Goal: Task Accomplishment & Management: Complete application form

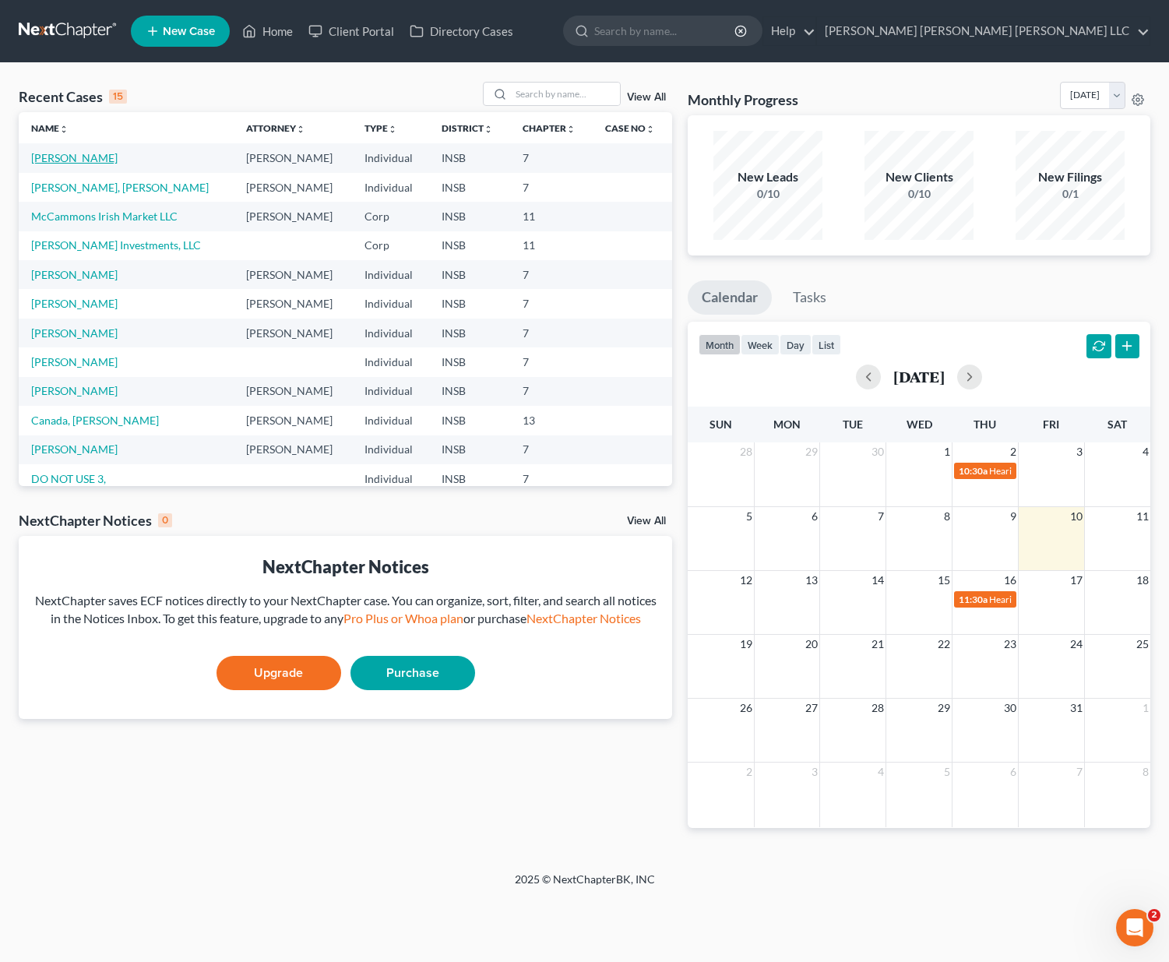
drag, startPoint x: 110, startPoint y: 165, endPoint x: 103, endPoint y: 161, distance: 8.0
click at [104, 163] on td "[PERSON_NAME]" at bounding box center [126, 157] width 215 height 29
click at [95, 160] on link "[PERSON_NAME]" at bounding box center [74, 157] width 86 height 13
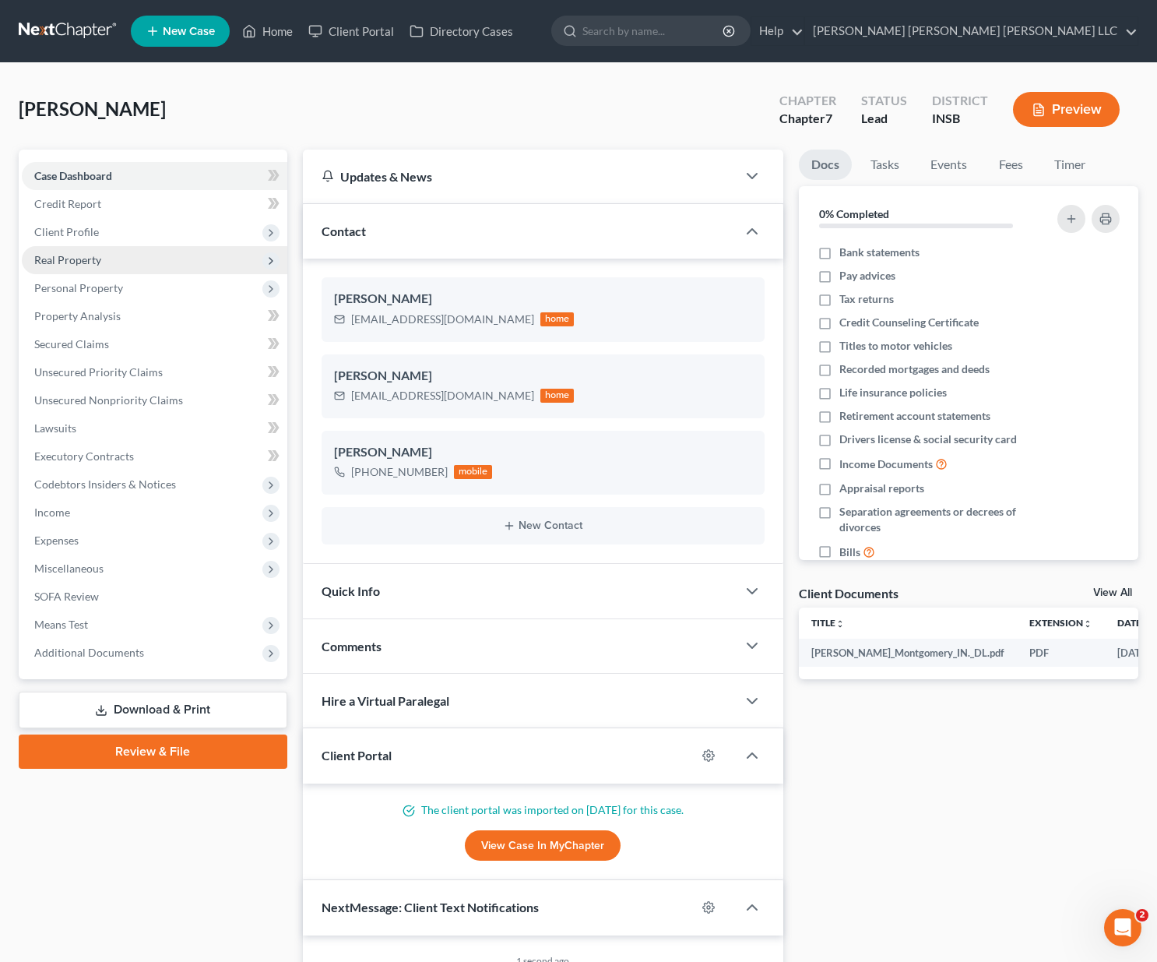
click at [90, 253] on span "Real Property" at bounding box center [67, 259] width 67 height 13
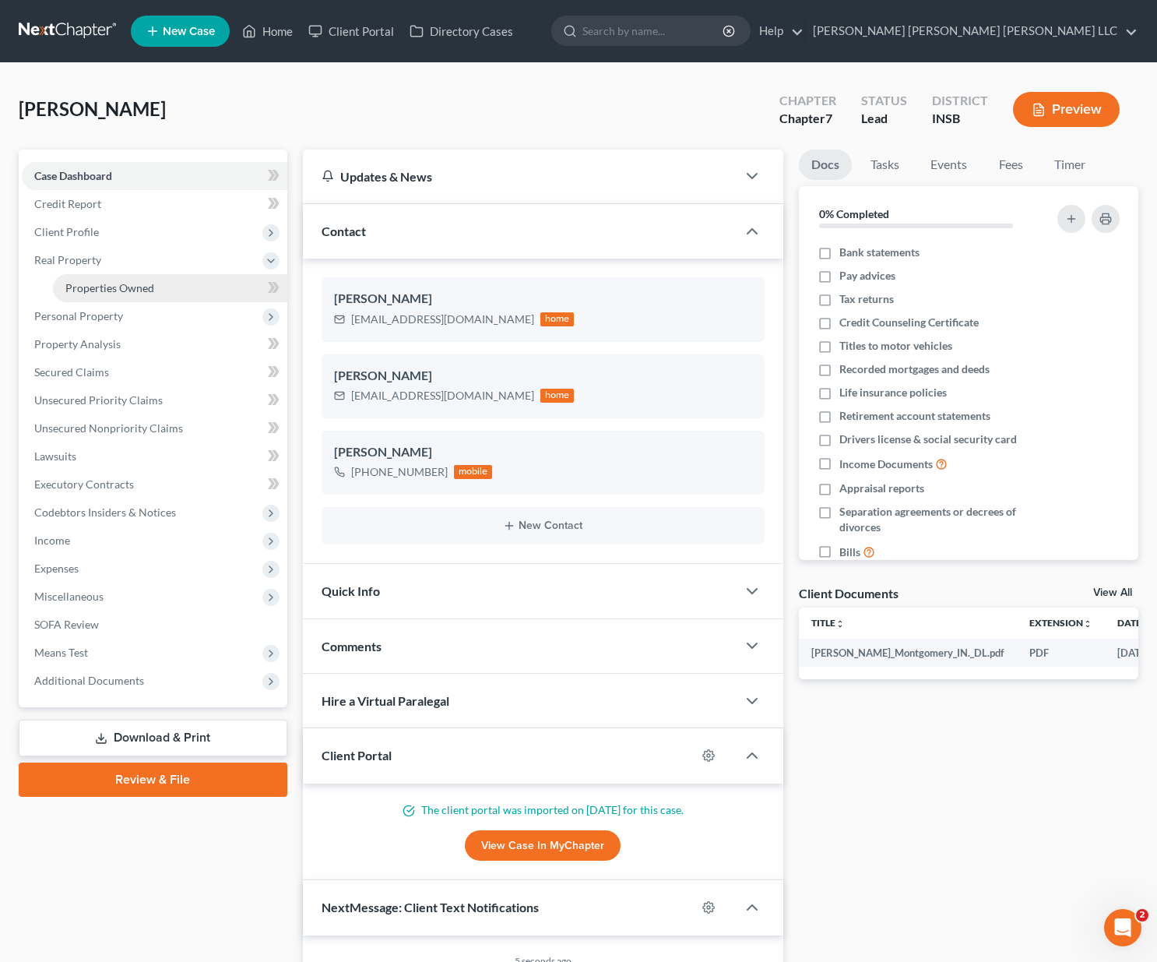
click at [100, 287] on span "Properties Owned" at bounding box center [109, 287] width 89 height 13
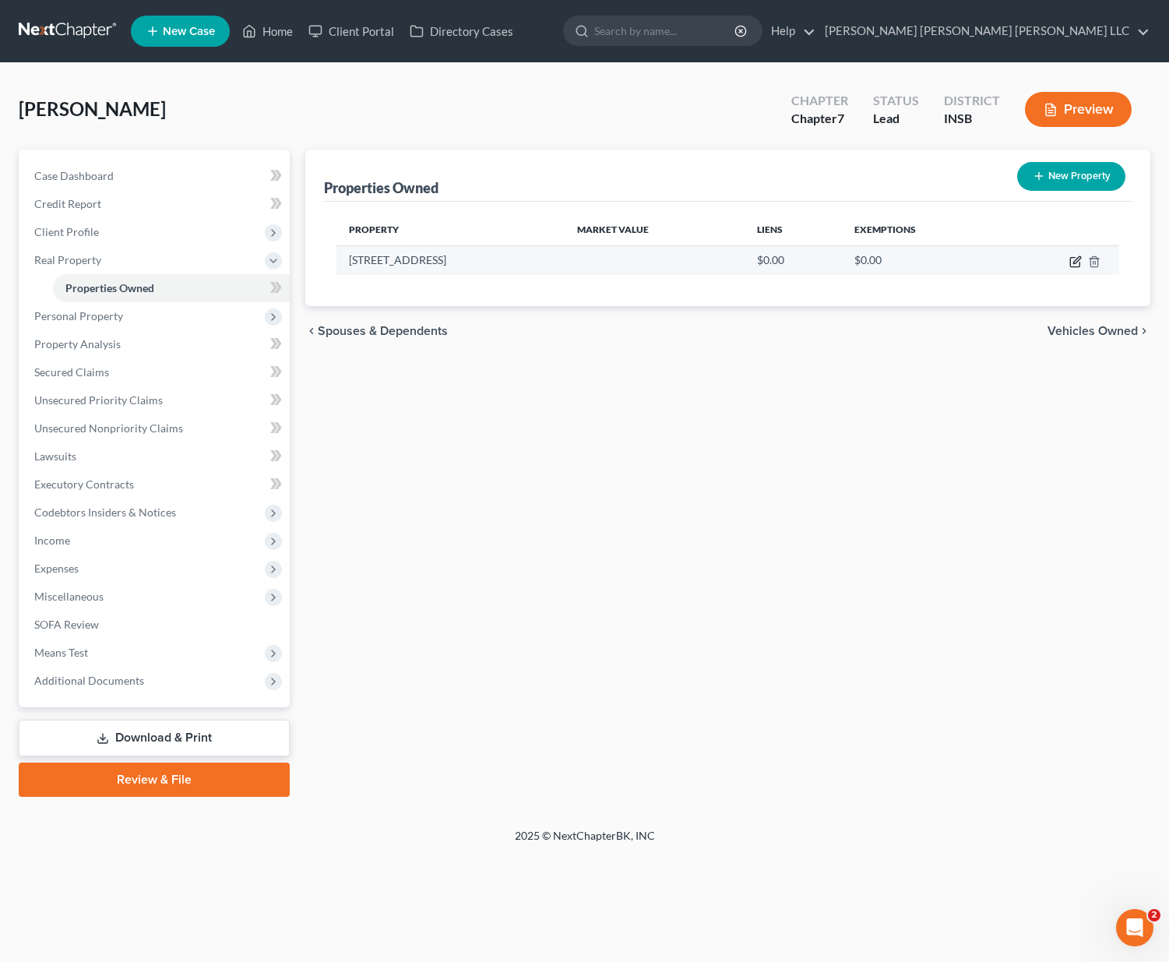
click at [1074, 260] on icon "button" at bounding box center [1075, 261] width 12 height 12
select select "15"
select select "3"
select select "5"
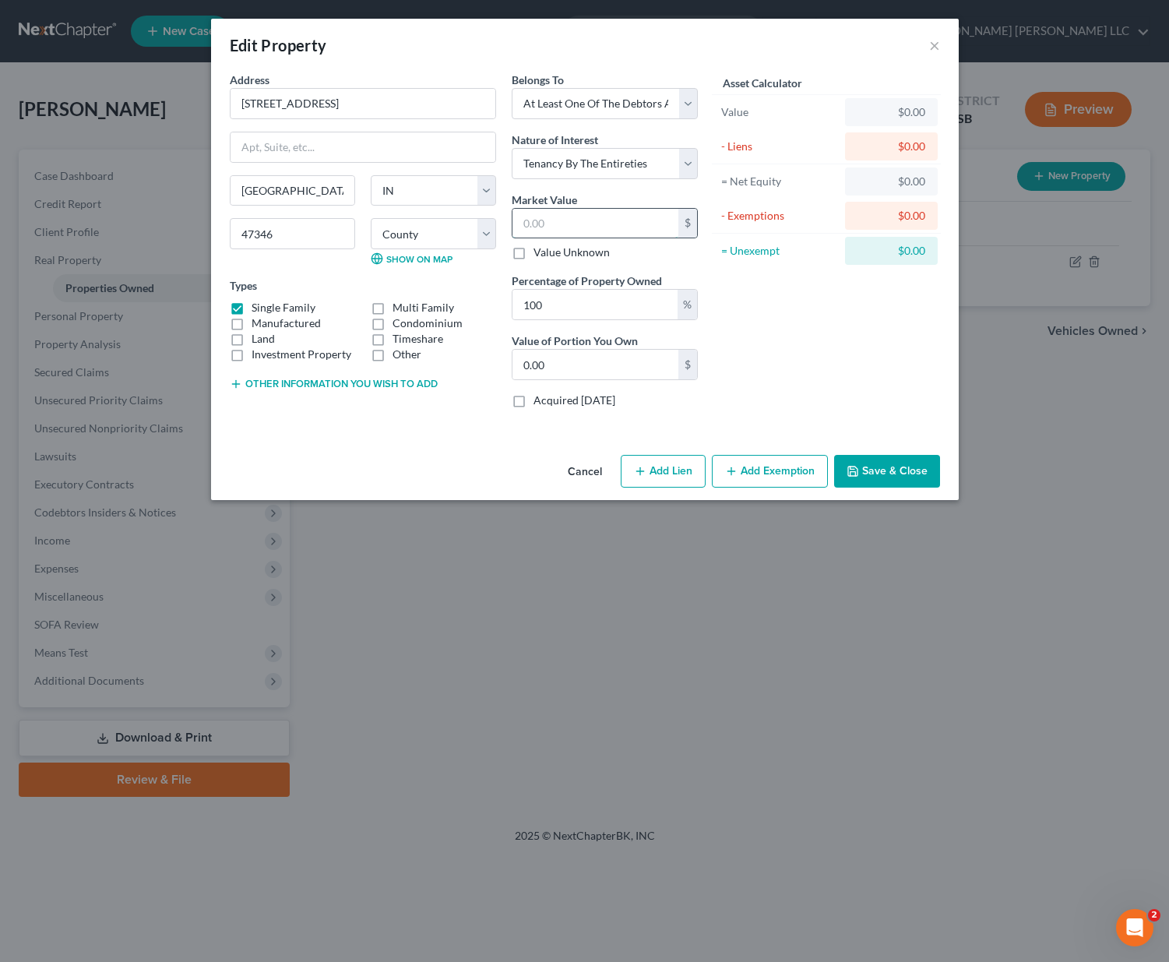
click at [576, 216] on input "text" at bounding box center [595, 224] width 166 height 30
type input "4"
type input "4.00"
type input "40"
type input "40.00"
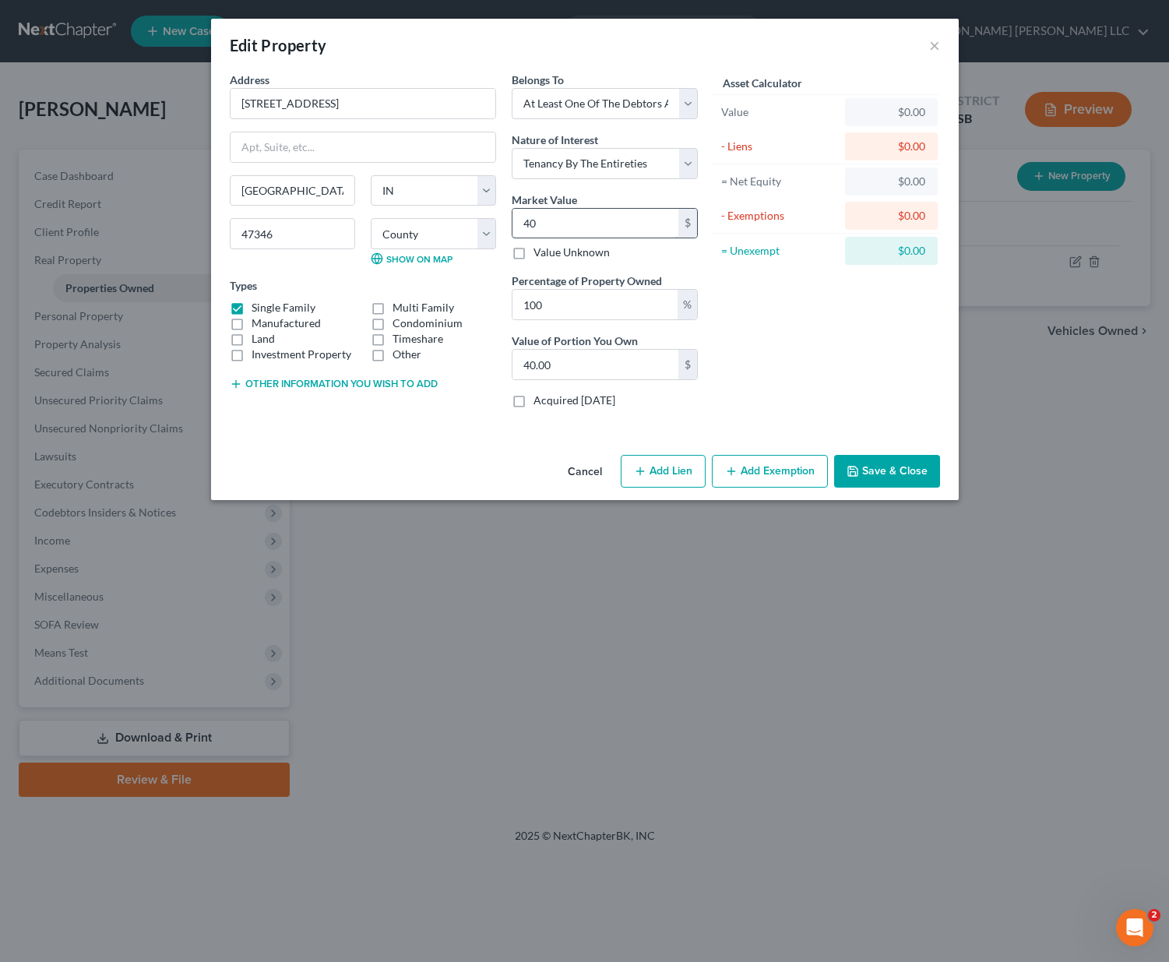
type input "400"
type input "400.00"
type input "4000"
type input "4,000.00"
type input "4,0000"
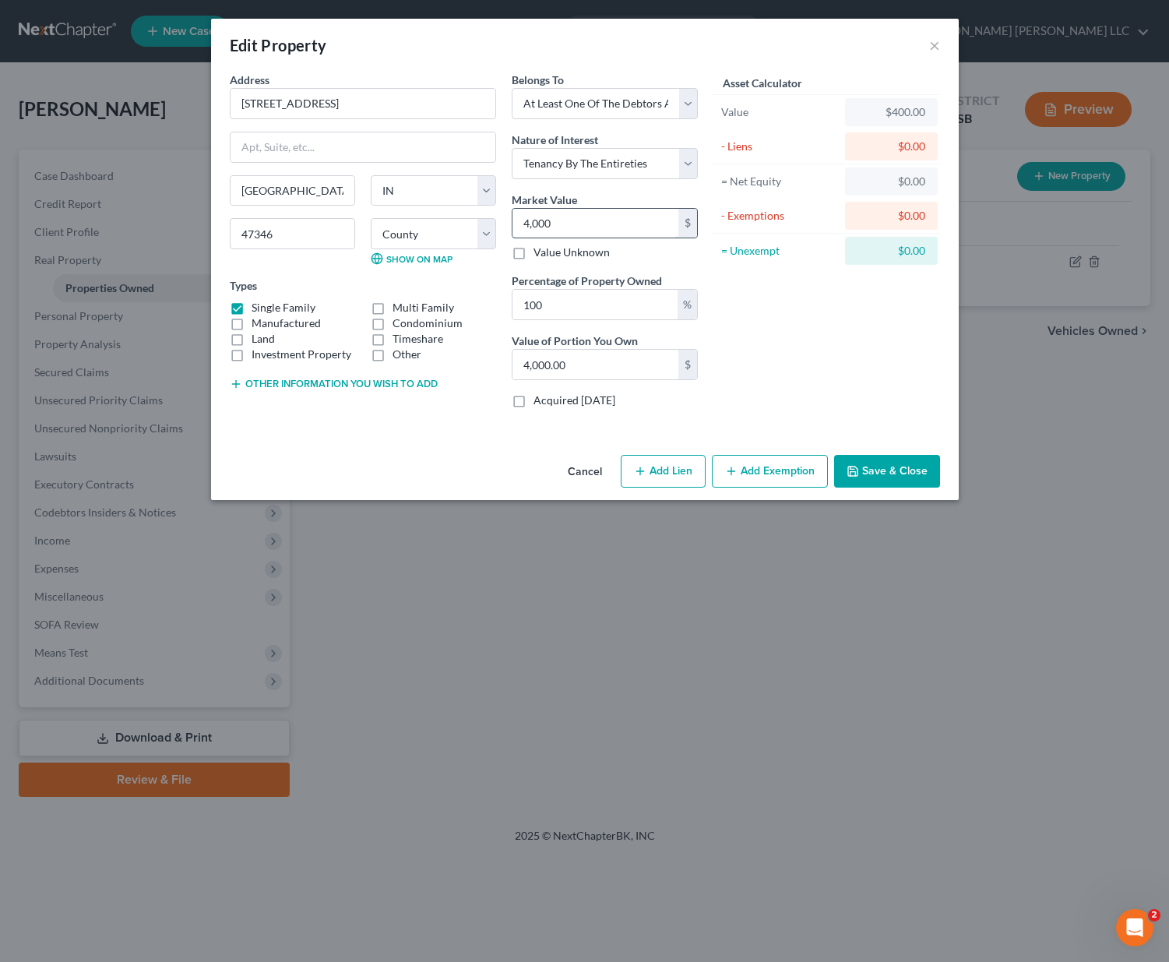
type input "40,000.00"
type input "40,0000"
type input "400,000.00"
type input "400,000"
click at [862, 468] on button "Save & Close" at bounding box center [887, 471] width 106 height 33
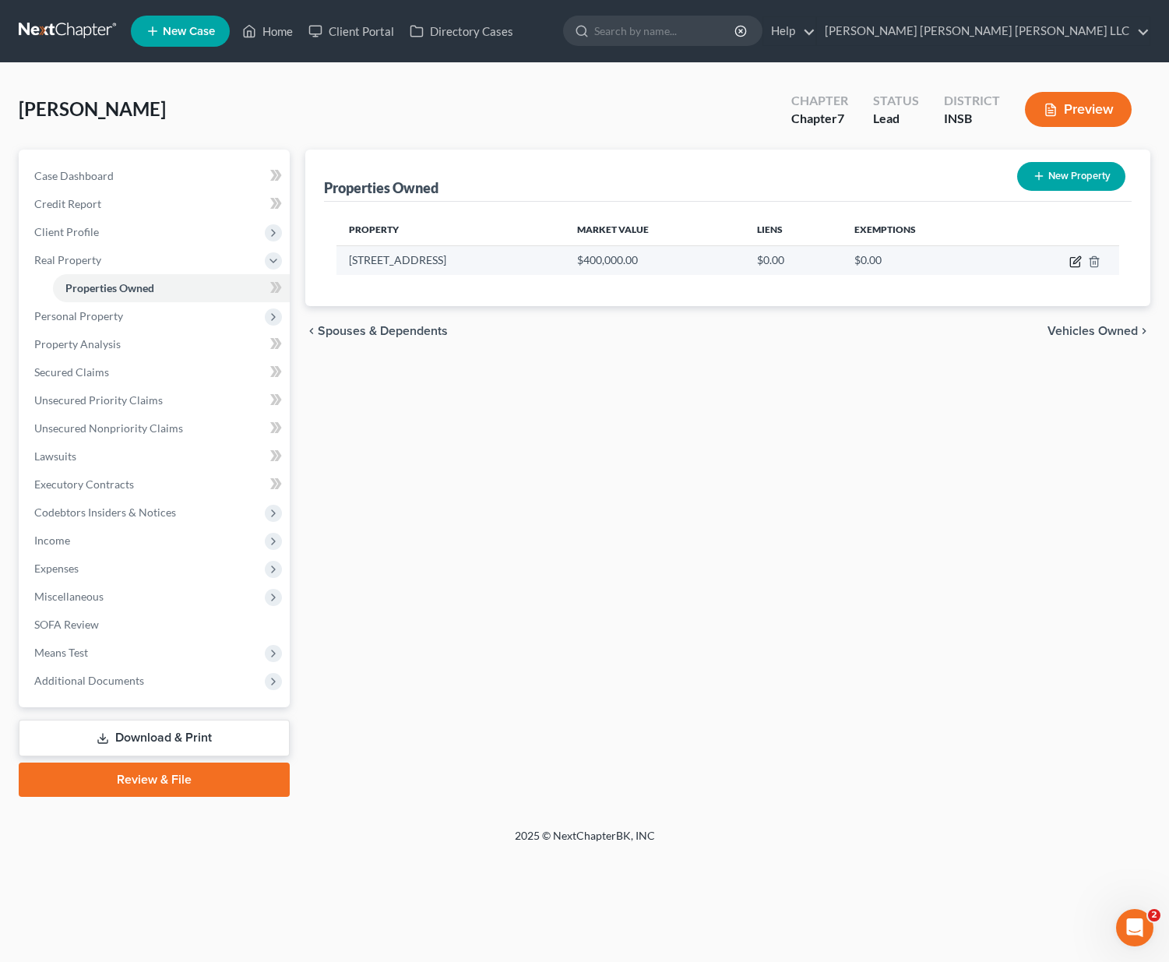
click at [1079, 263] on icon "button" at bounding box center [1074, 262] width 9 height 9
select select "15"
select select "3"
select select "5"
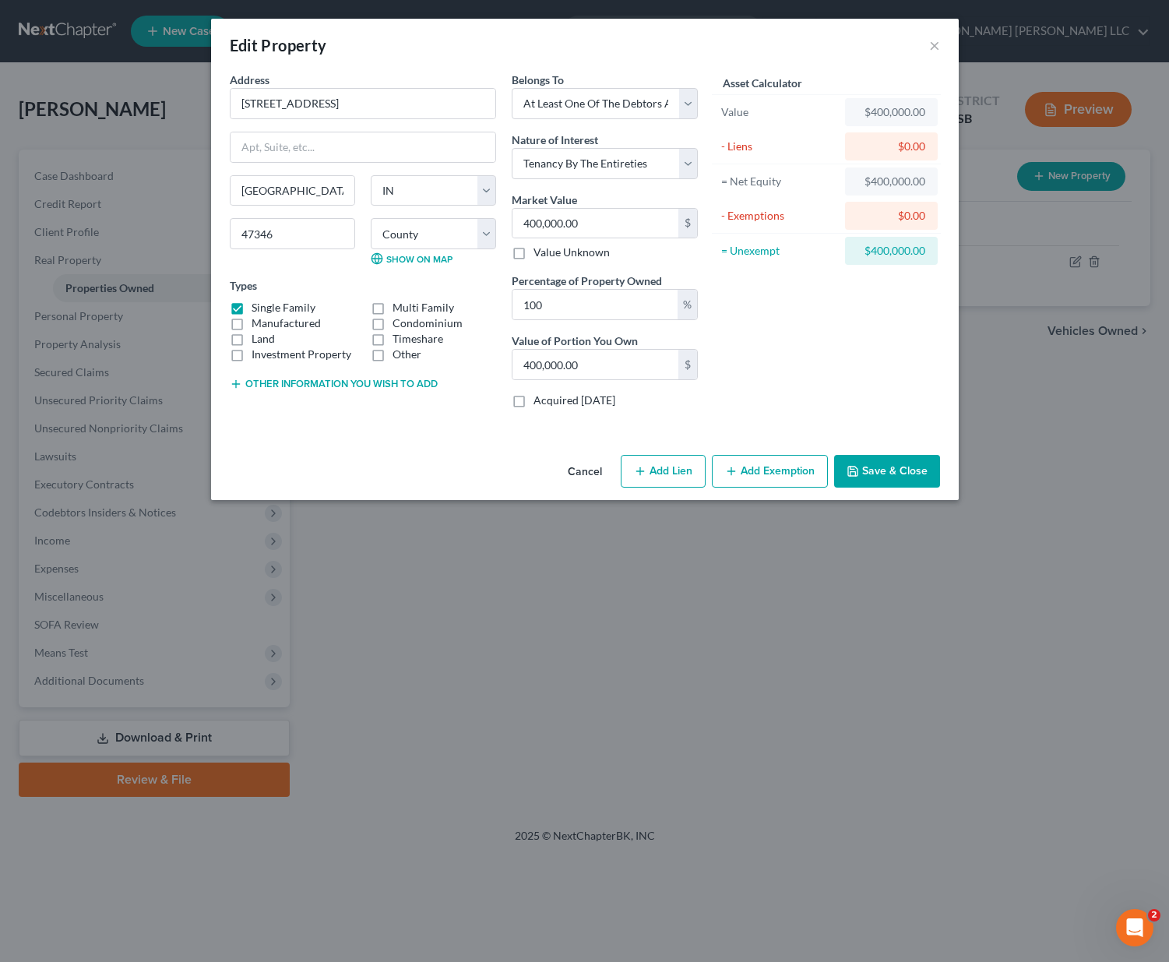
click at [660, 473] on button "Add Lien" at bounding box center [663, 471] width 85 height 33
select select "3"
select select "0"
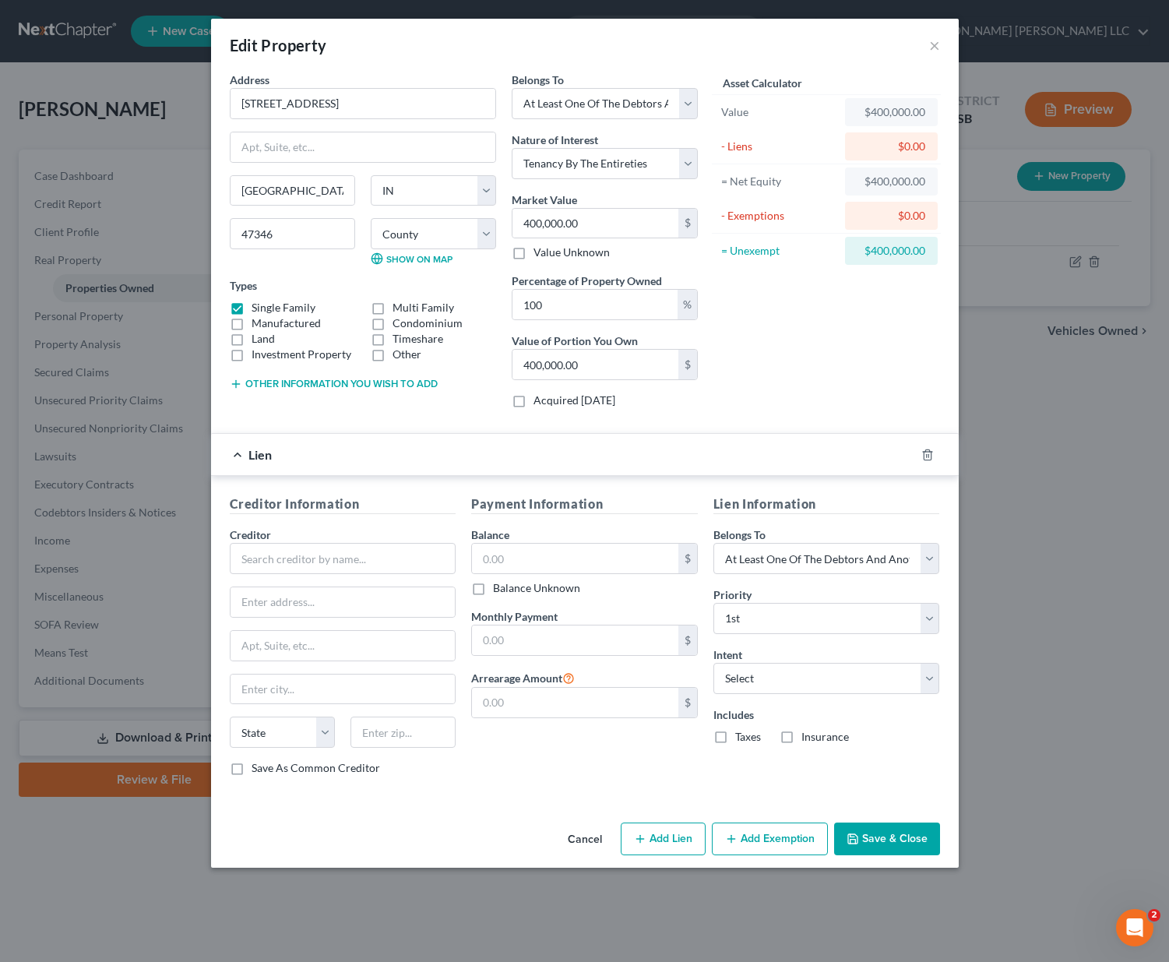
click at [847, 838] on button "Save & Close" at bounding box center [887, 838] width 106 height 33
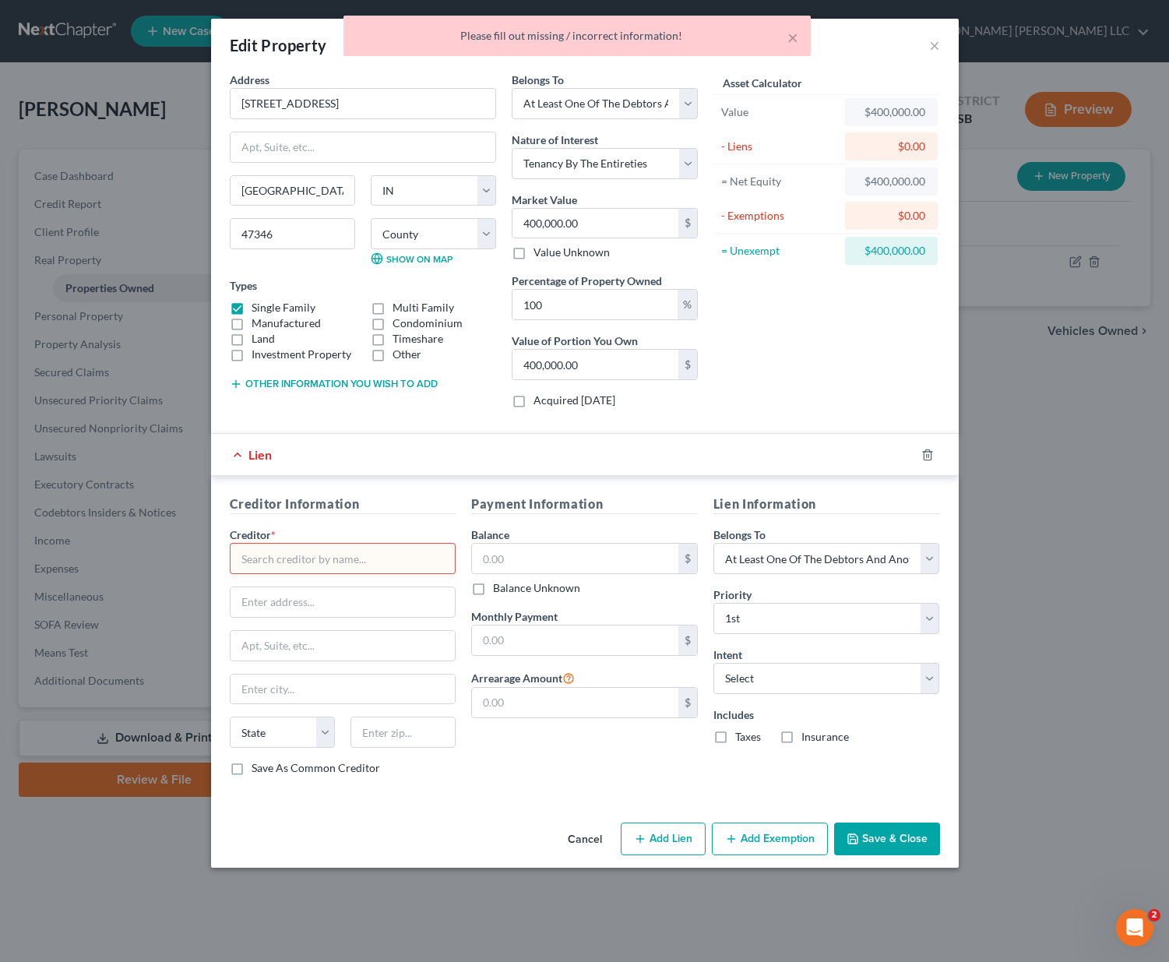
click at [801, 40] on div "× Please fill out missing / incorrect information!" at bounding box center [576, 36] width 467 height 40
click at [790, 40] on button "×" at bounding box center [792, 37] width 11 height 19
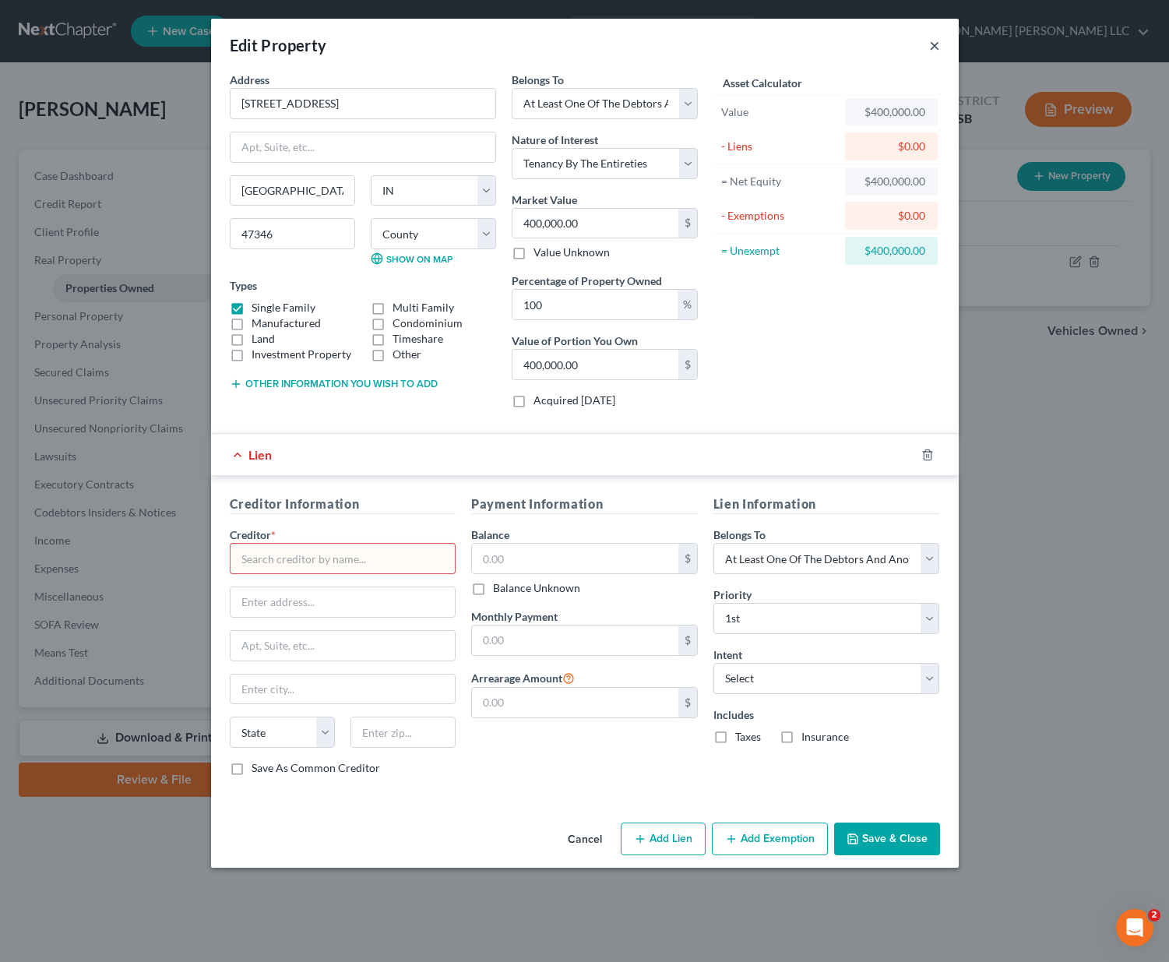
click at [930, 45] on button "×" at bounding box center [934, 45] width 11 height 19
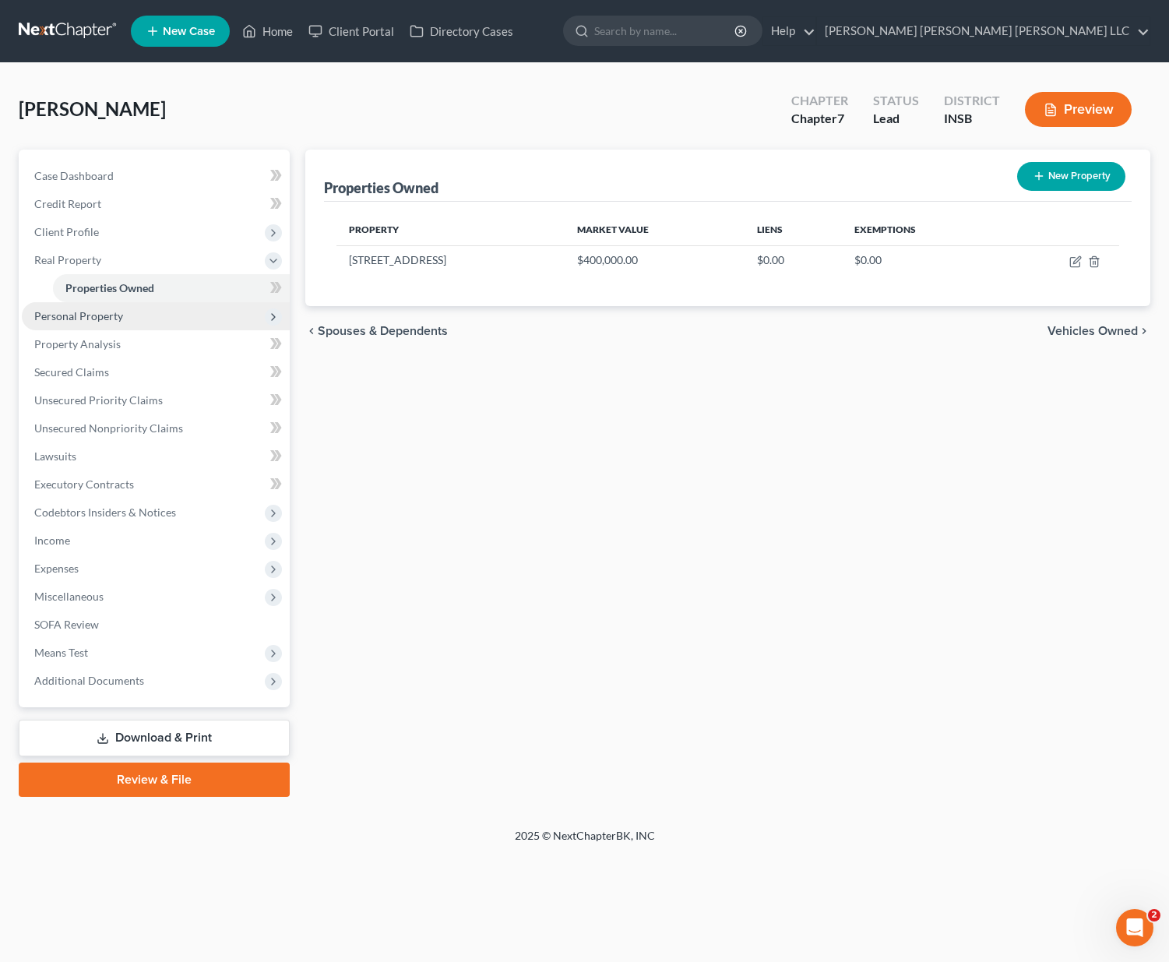
click at [54, 314] on span "Personal Property" at bounding box center [78, 315] width 89 height 13
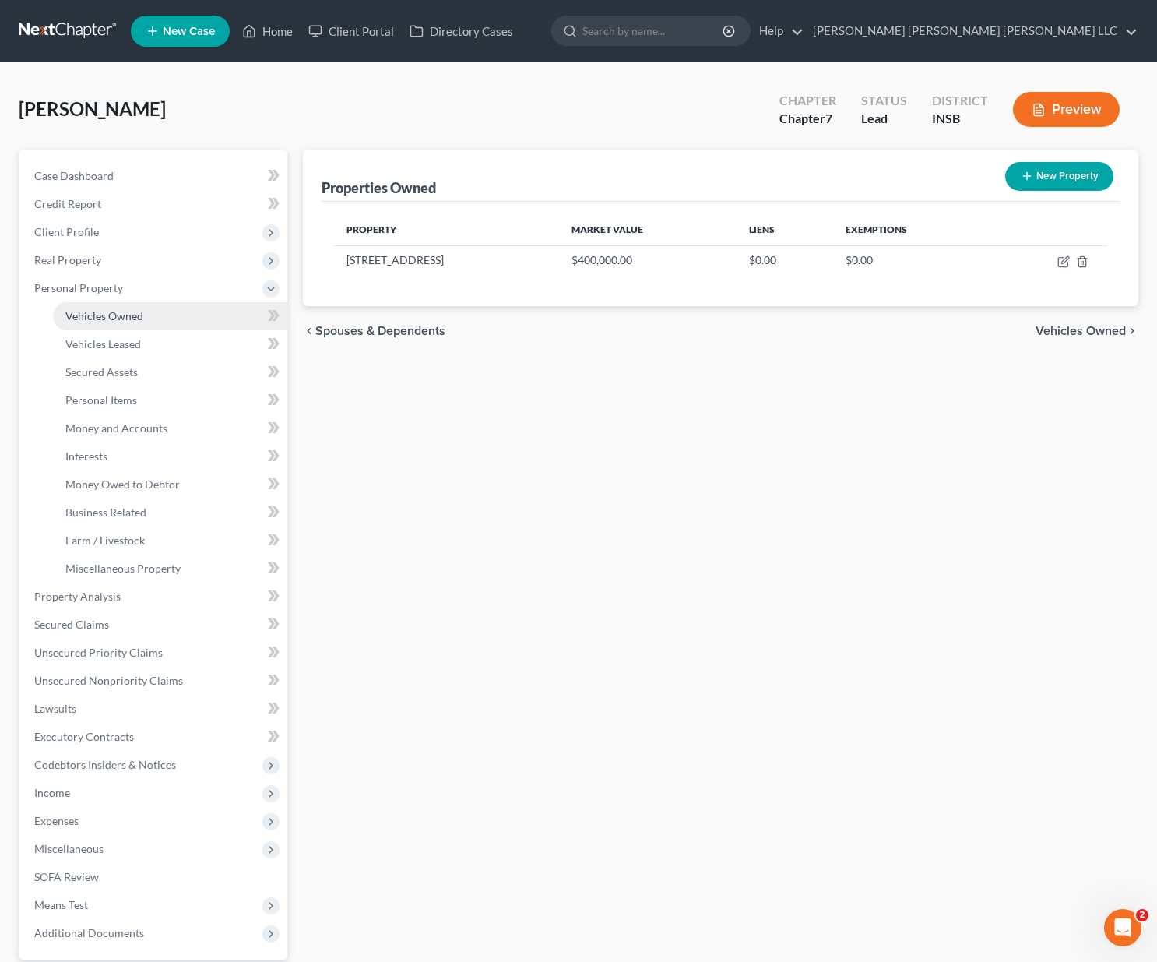
click at [83, 319] on span "Vehicles Owned" at bounding box center [104, 315] width 78 height 13
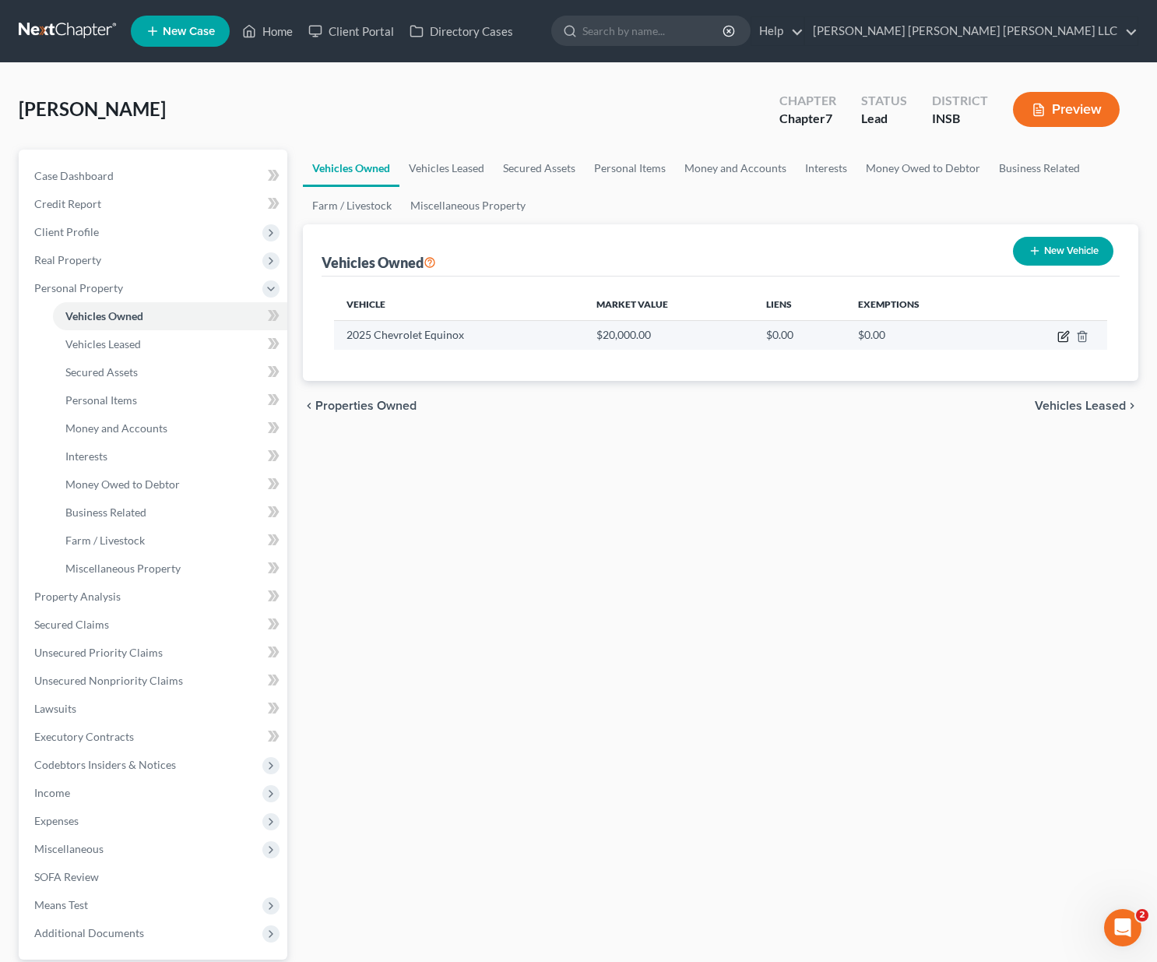
click at [1061, 336] on icon "button" at bounding box center [1063, 336] width 12 height 12
select select "0"
select select "1"
select select "0"
select select "3"
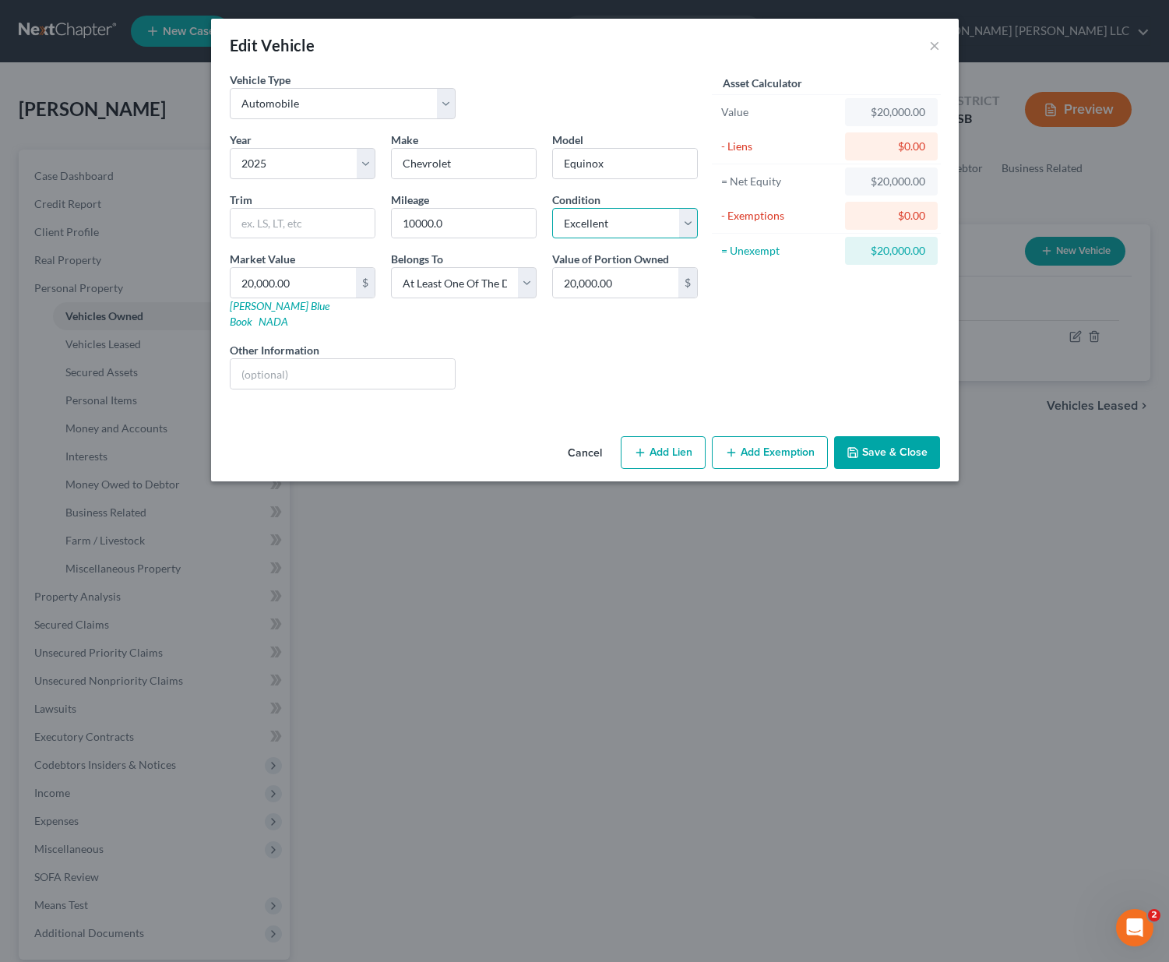
select select "1"
click option "Very Good" at bounding box center [0, 0] width 0 height 0
drag, startPoint x: 463, startPoint y: 230, endPoint x: 333, endPoint y: 217, distance: 130.7
click at [392, 217] on input "10000.0" at bounding box center [464, 224] width 144 height 30
type input "8500"
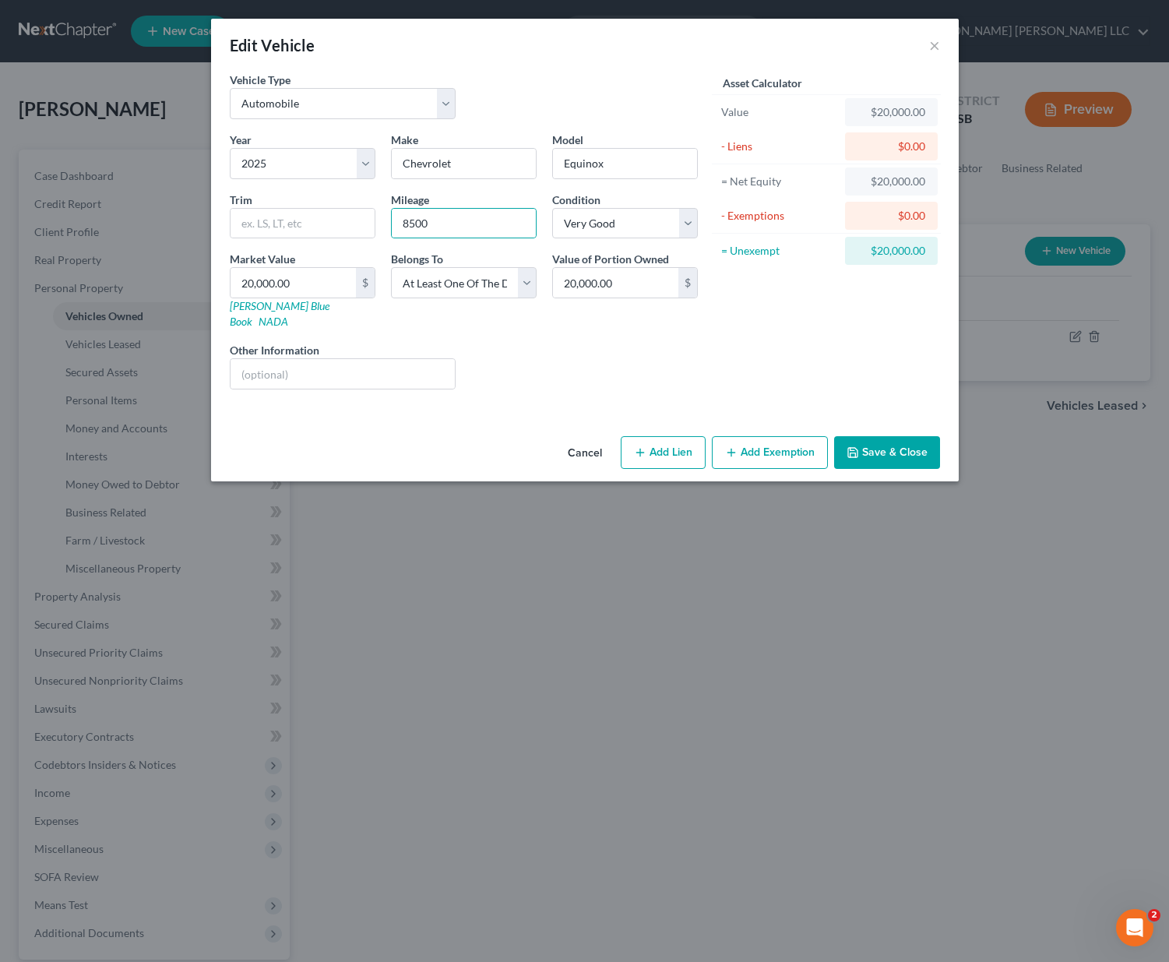
click at [885, 439] on button "Save & Close" at bounding box center [887, 452] width 106 height 33
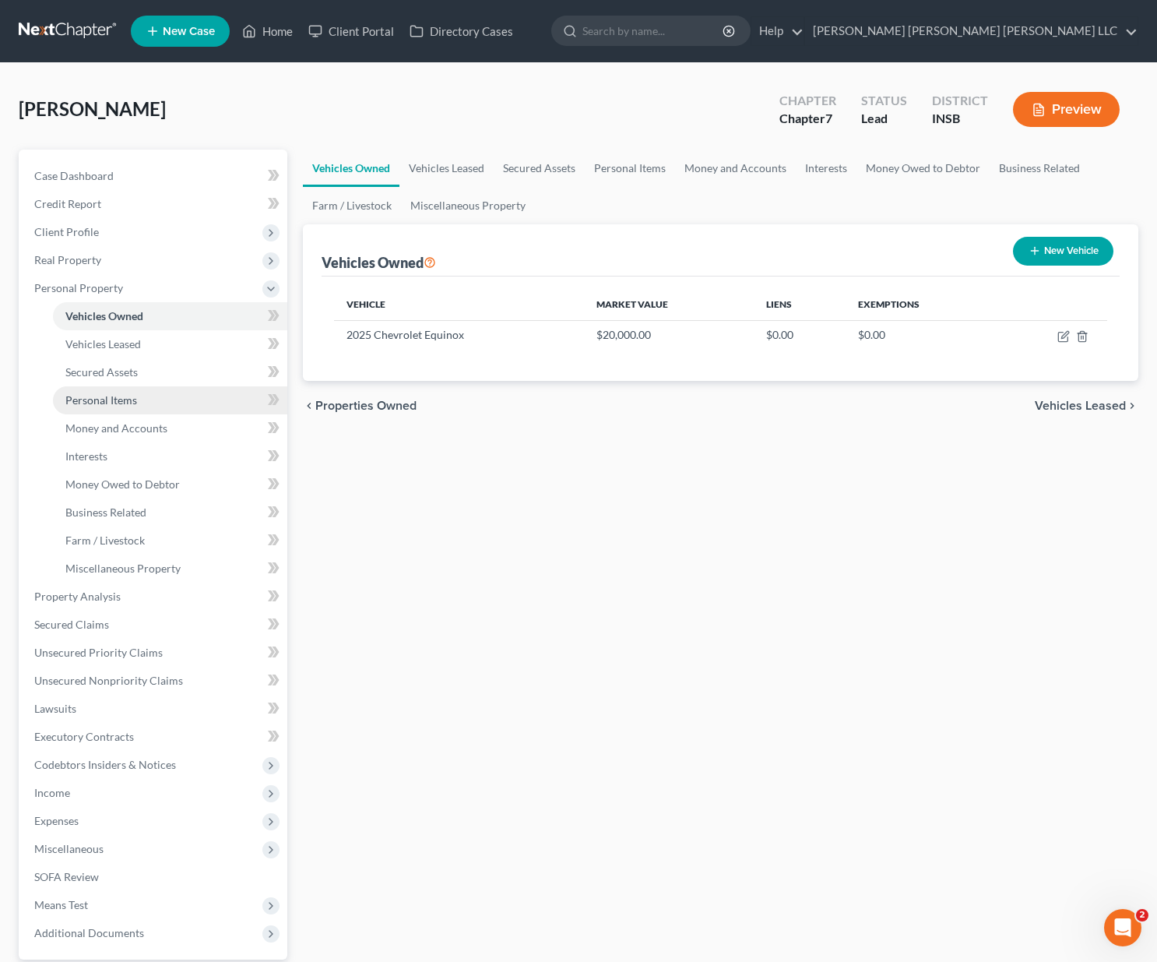
click at [124, 394] on span "Personal Items" at bounding box center [101, 399] width 72 height 13
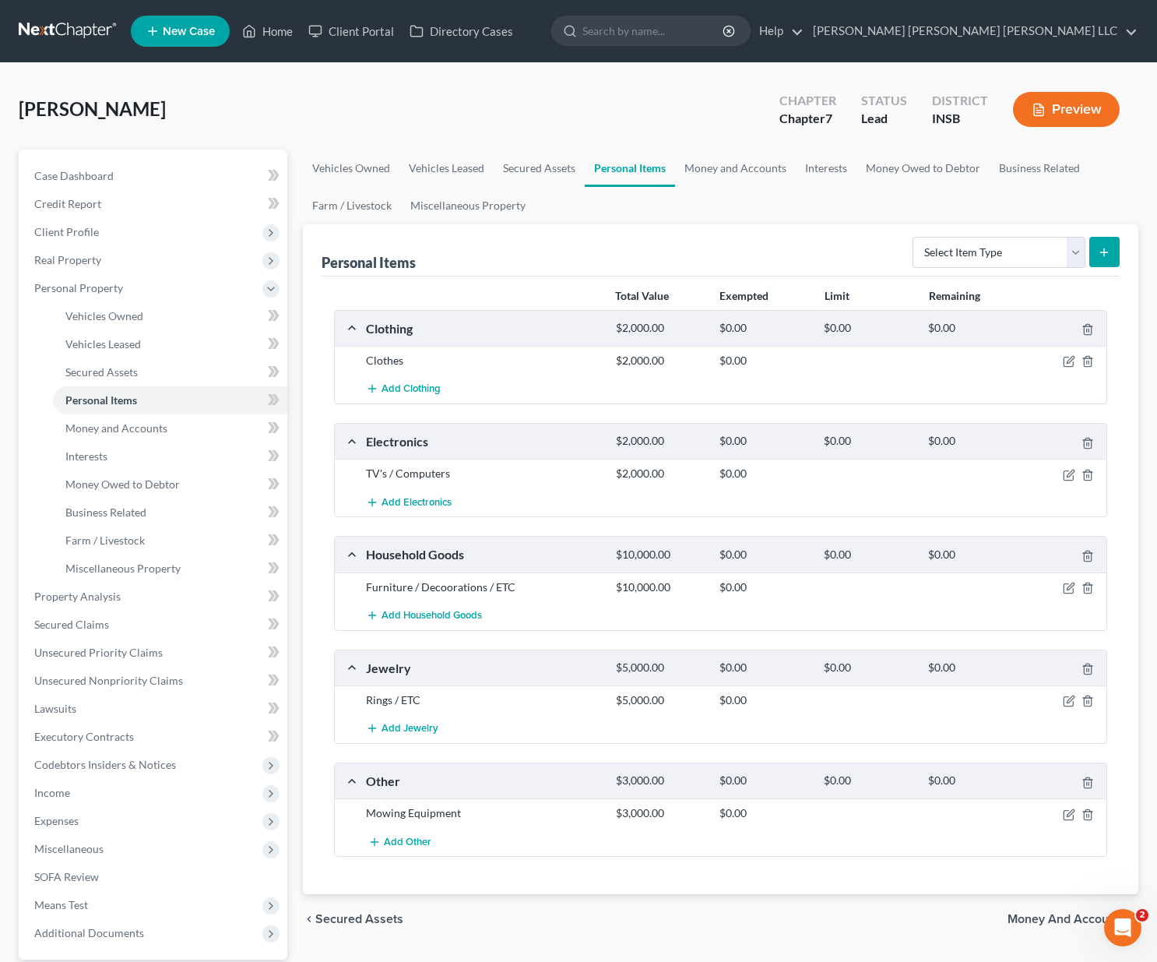
click at [1075, 591] on div at bounding box center [1066, 587] width 83 height 16
click at [1071, 589] on icon "button" at bounding box center [1069, 588] width 12 height 12
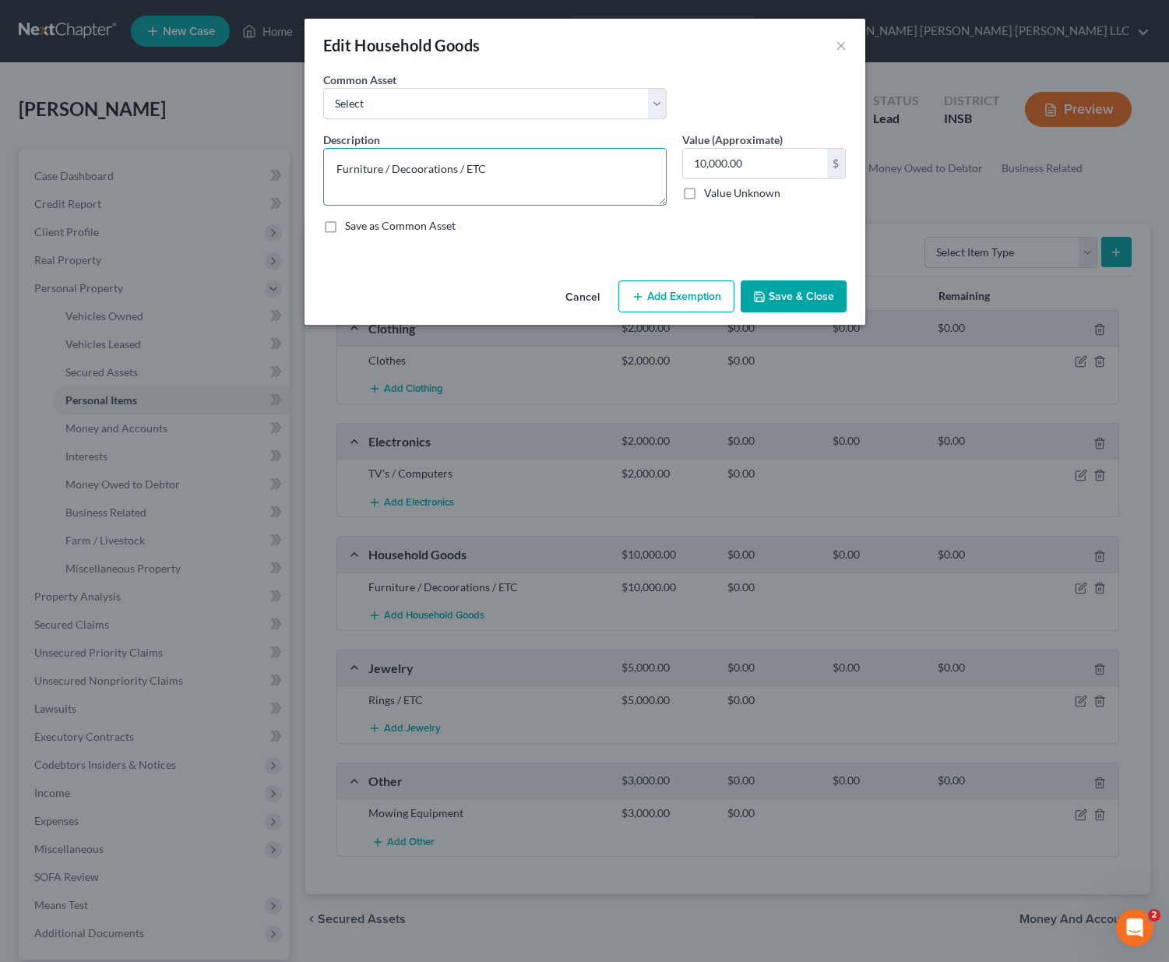
click at [421, 168] on textarea "Furniture / Decoorations / ETC" at bounding box center [494, 177] width 343 height 58
type textarea "Furniture / Decorations / ETC"
click at [806, 293] on button "Save & Close" at bounding box center [794, 296] width 106 height 33
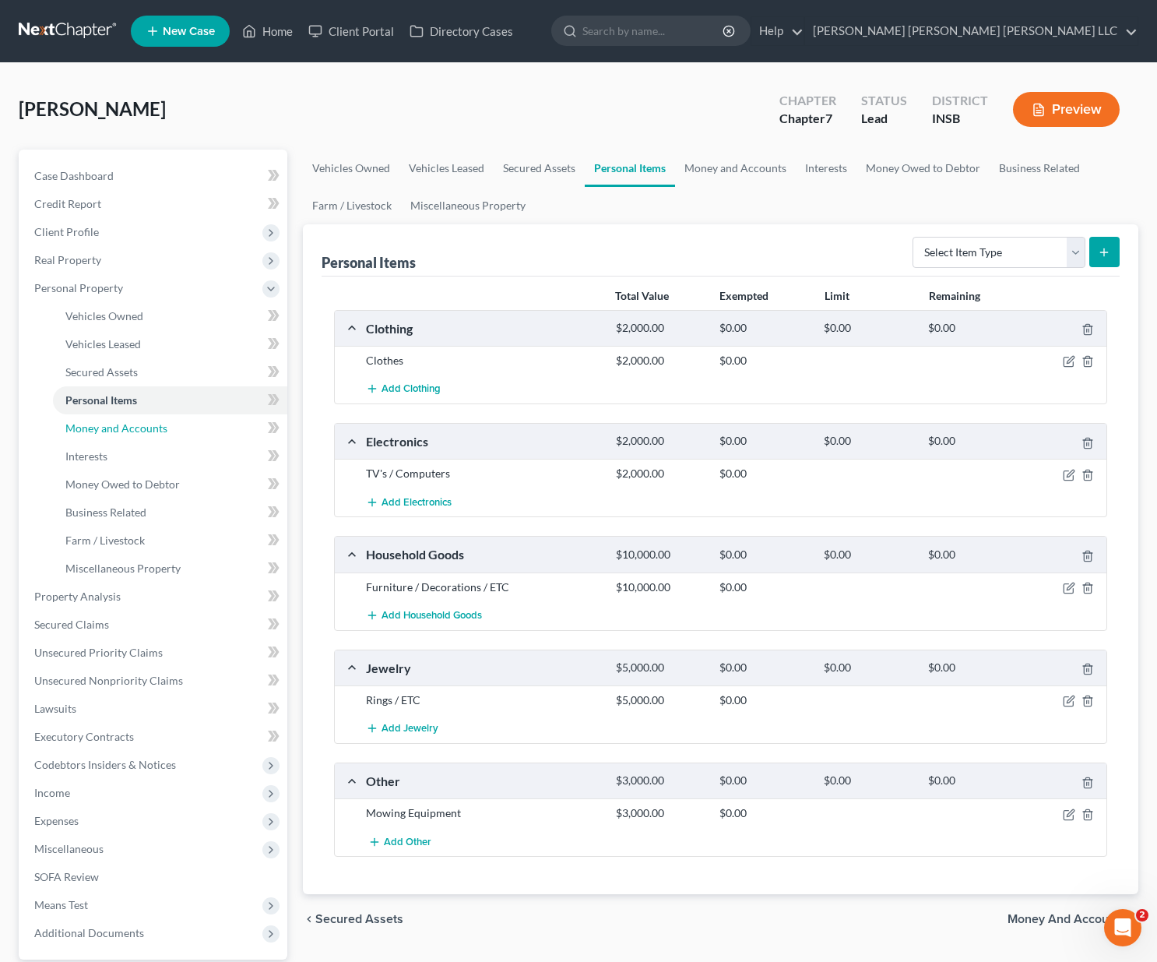
click at [147, 433] on span "Money and Accounts" at bounding box center [116, 427] width 102 height 13
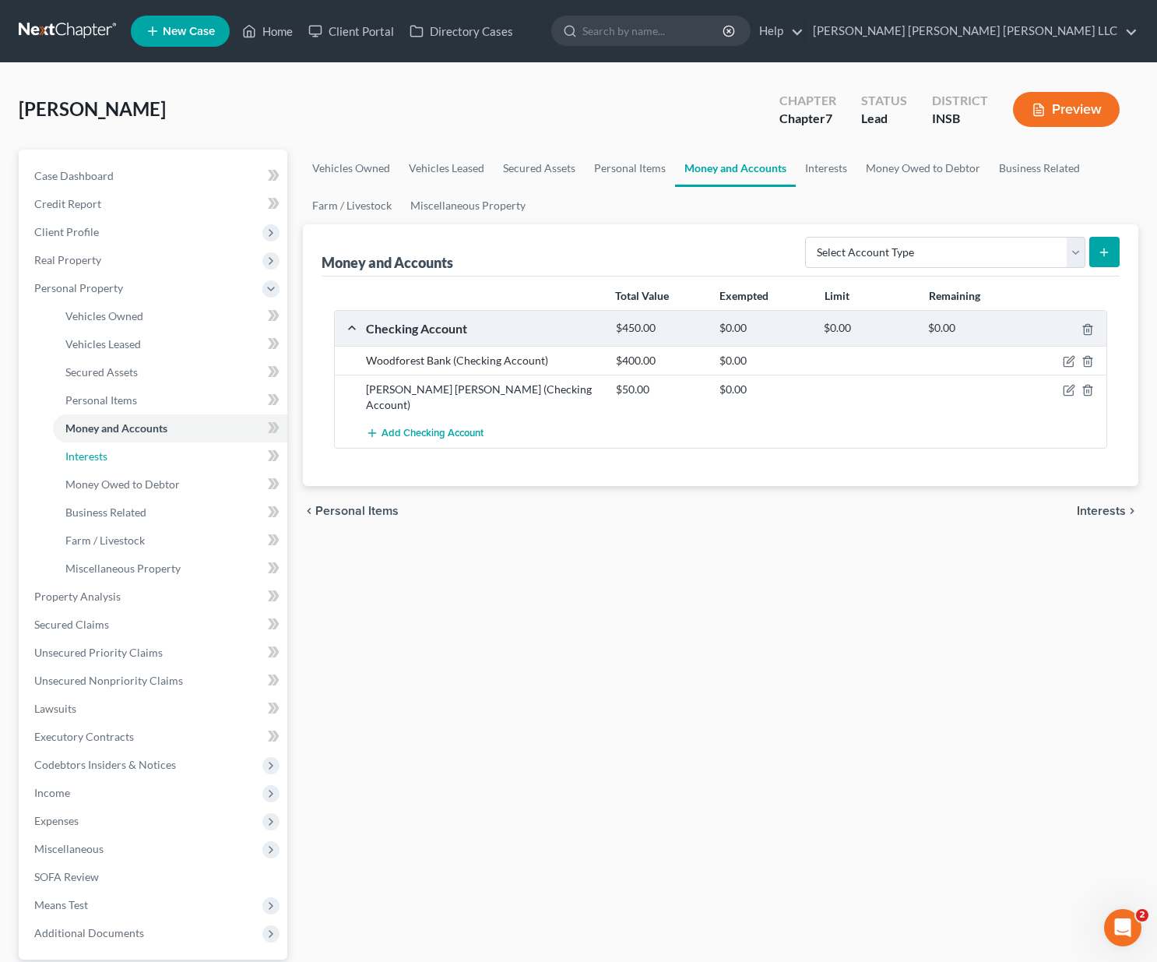
click at [107, 456] on span "Interests" at bounding box center [86, 455] width 42 height 13
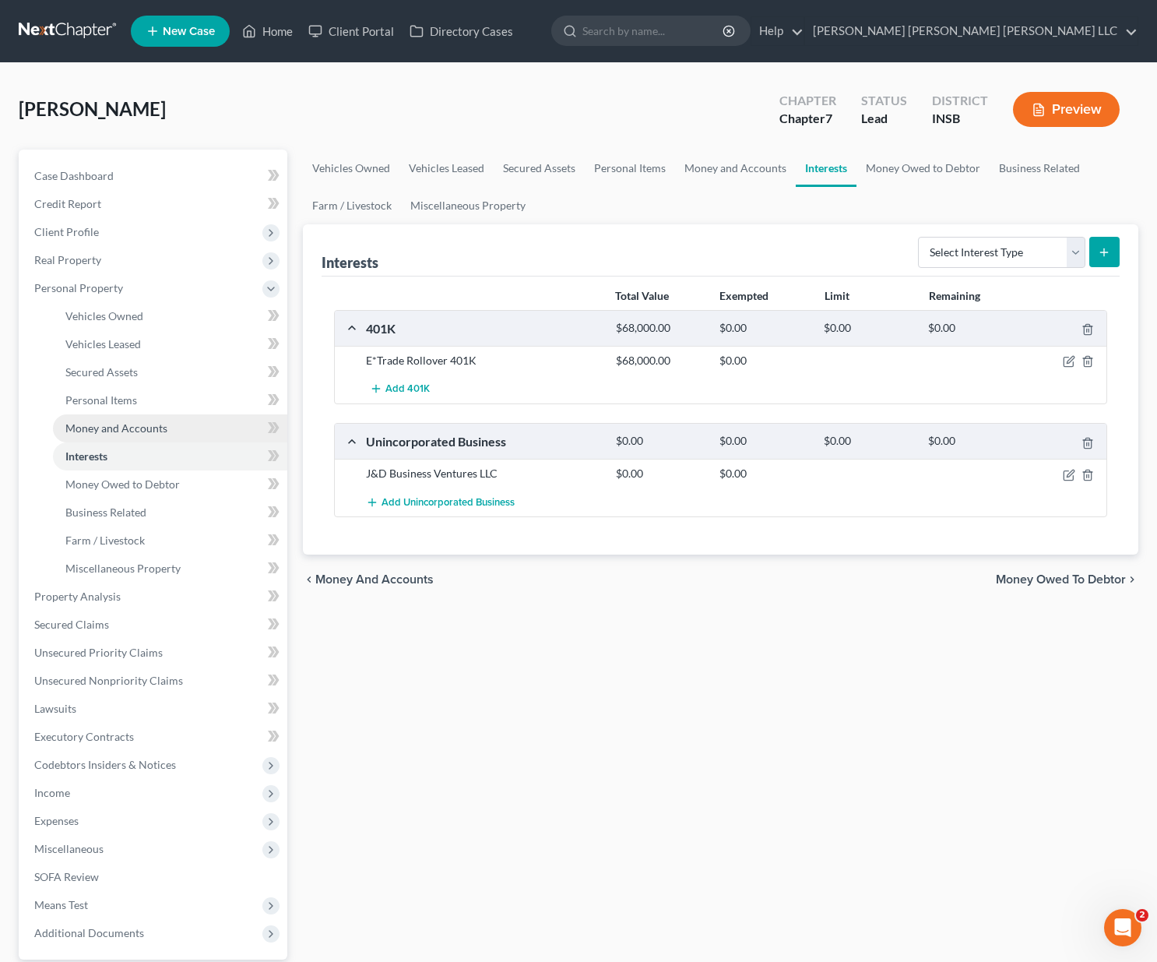
click at [103, 428] on span "Money and Accounts" at bounding box center [116, 427] width 102 height 13
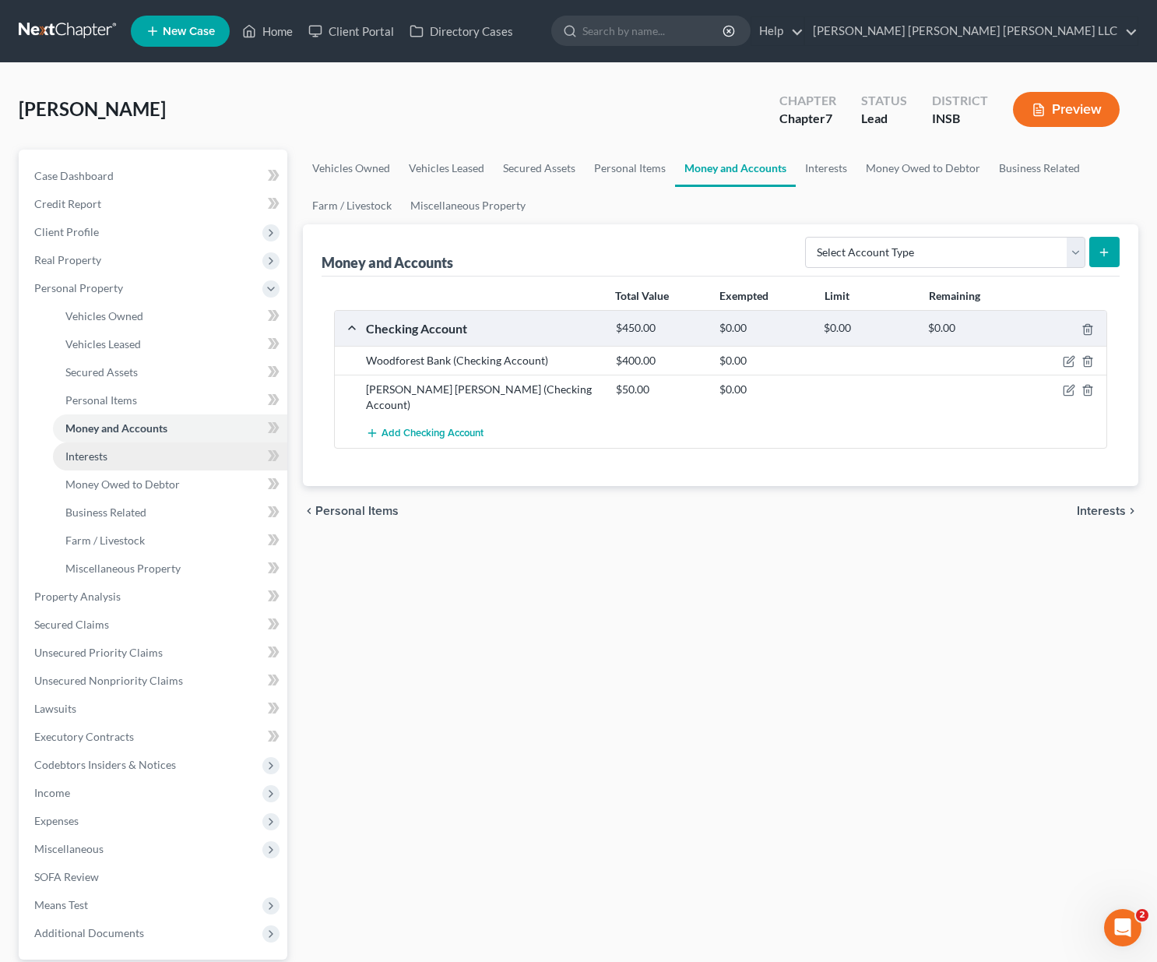
click at [90, 456] on span "Interests" at bounding box center [86, 455] width 42 height 13
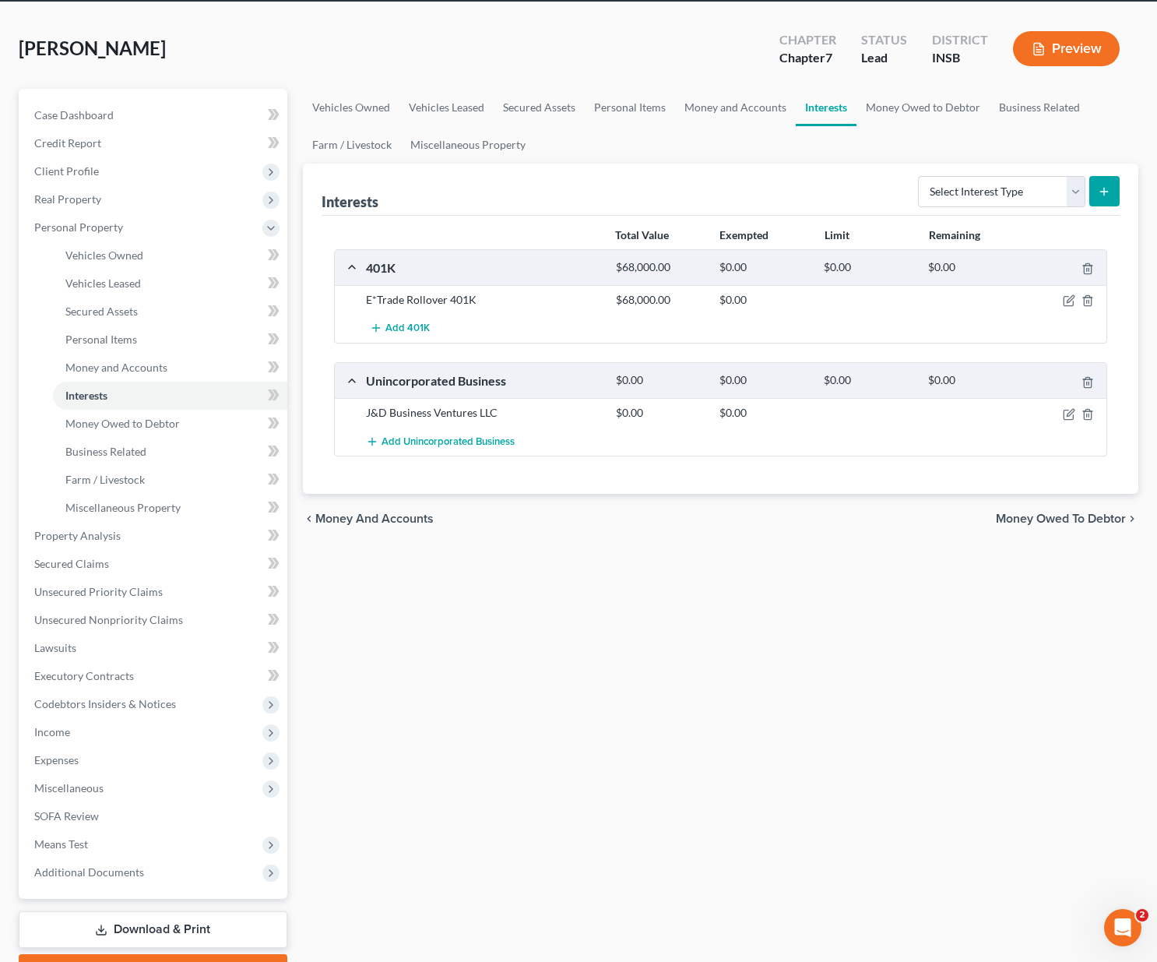
scroll to position [71, 0]
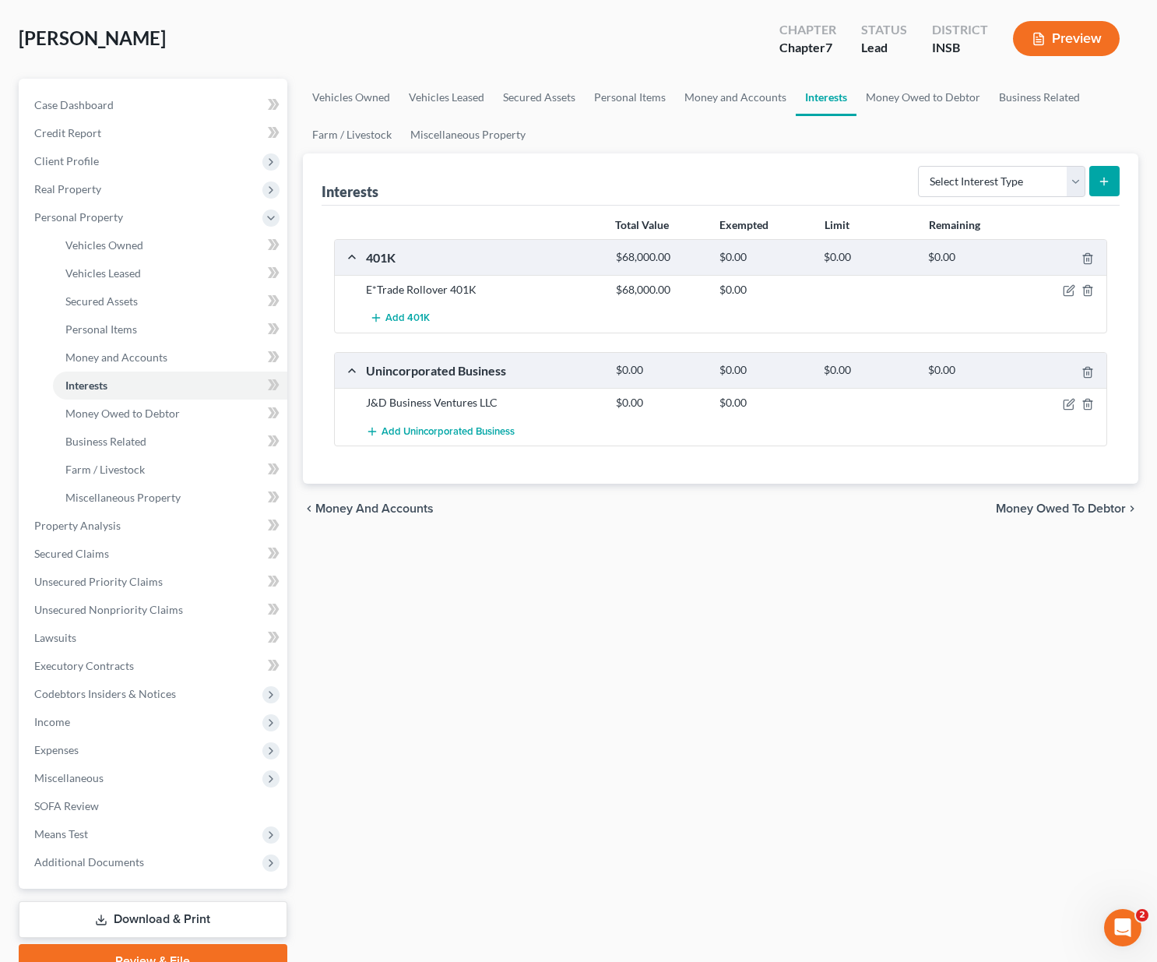
click at [69, 722] on span "Income" at bounding box center [52, 721] width 36 height 13
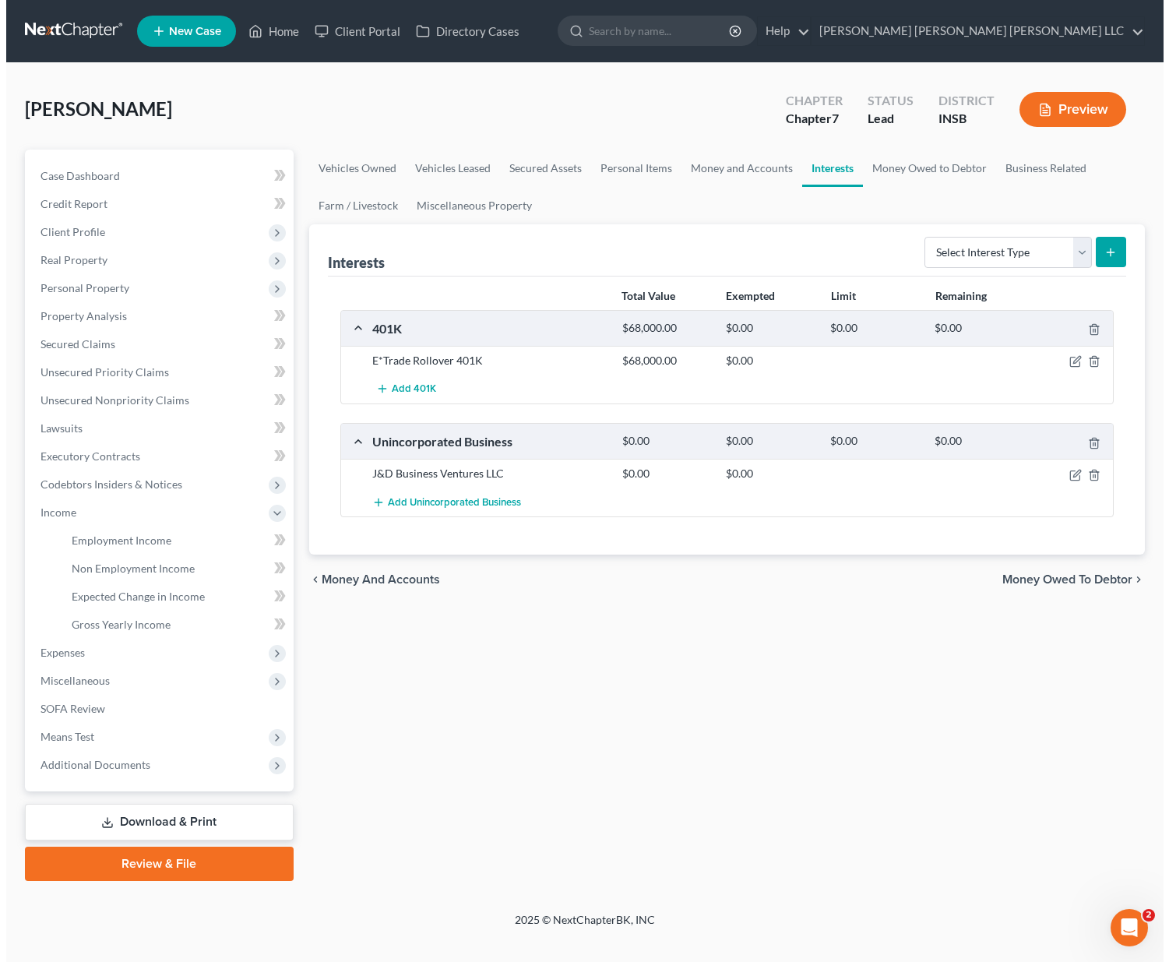
scroll to position [0, 0]
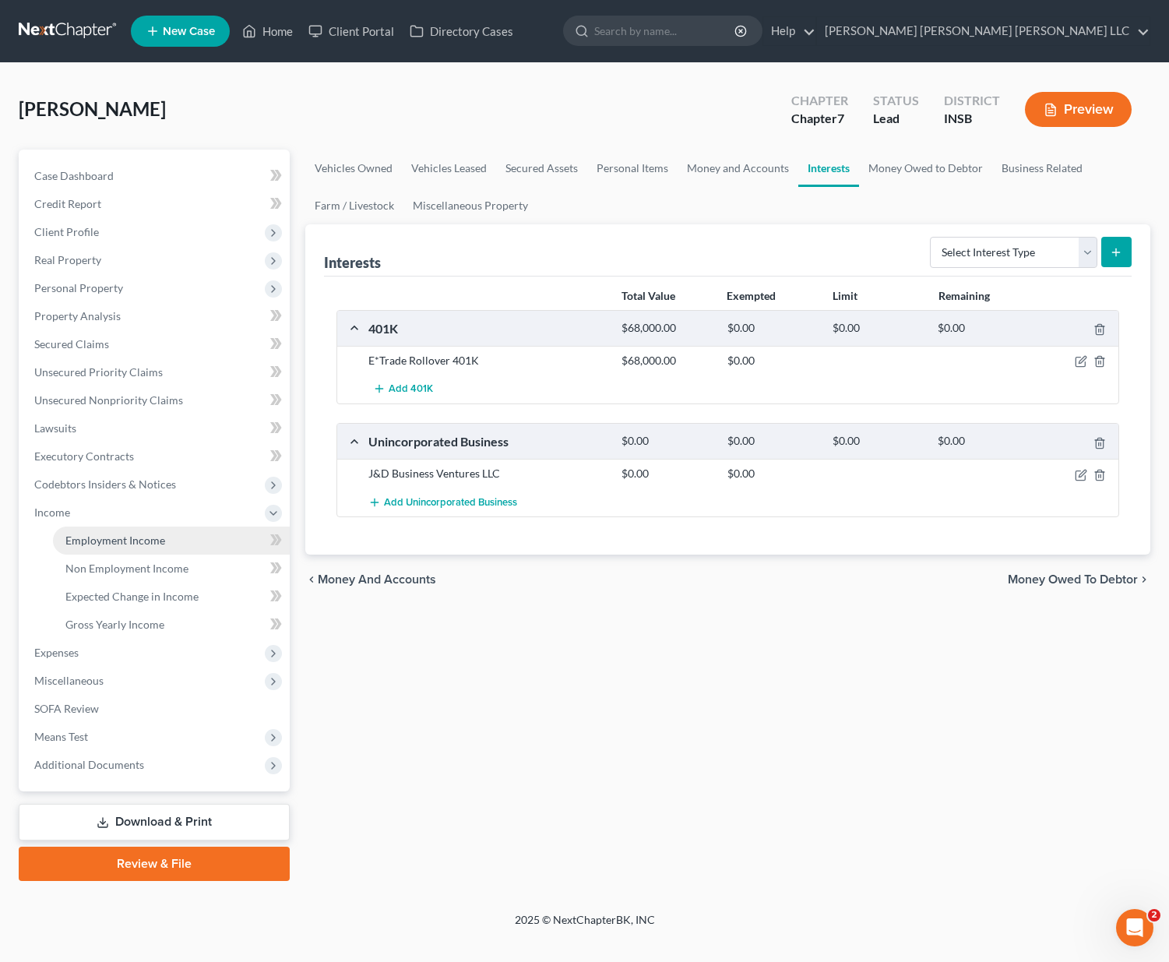
click at [92, 542] on span "Employment Income" at bounding box center [115, 539] width 100 height 13
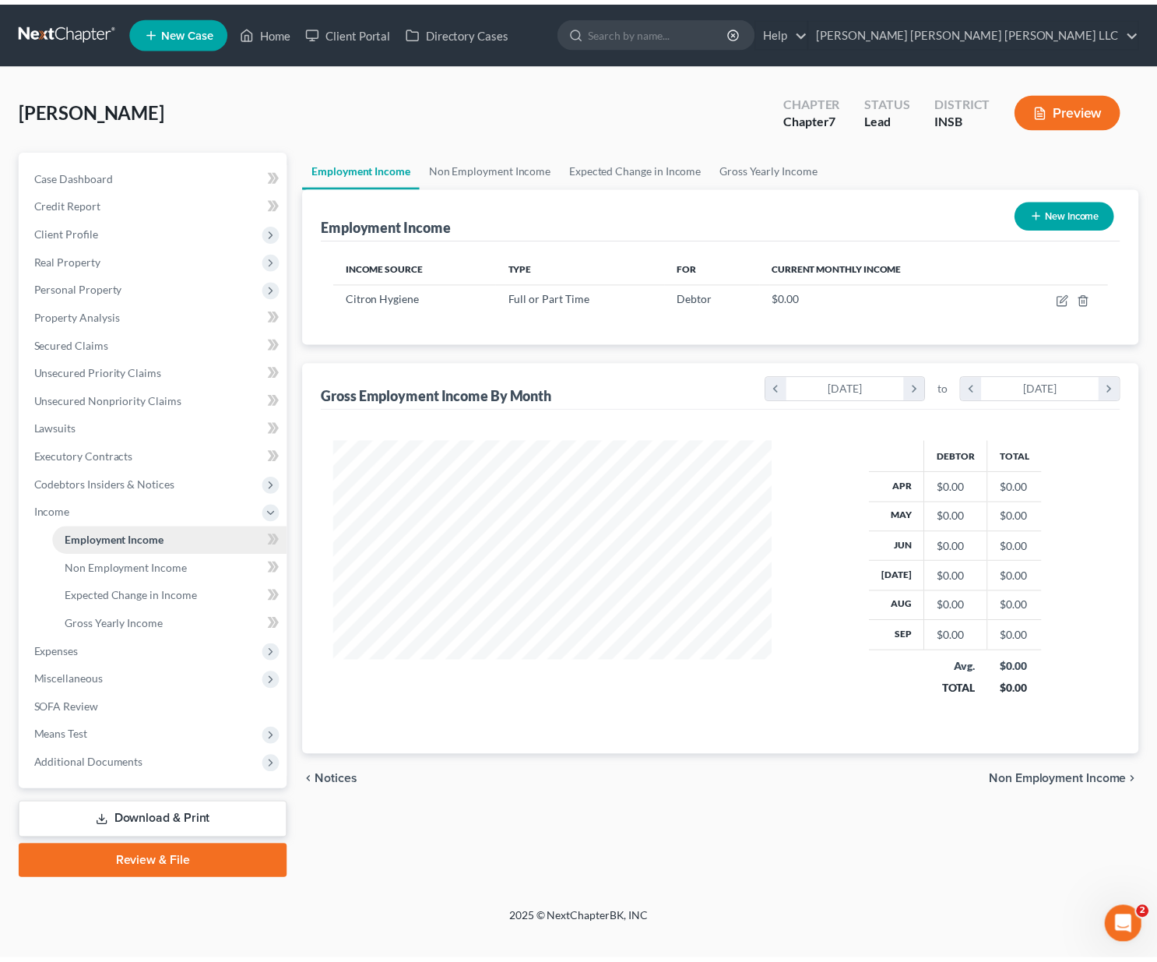
scroll to position [280, 474]
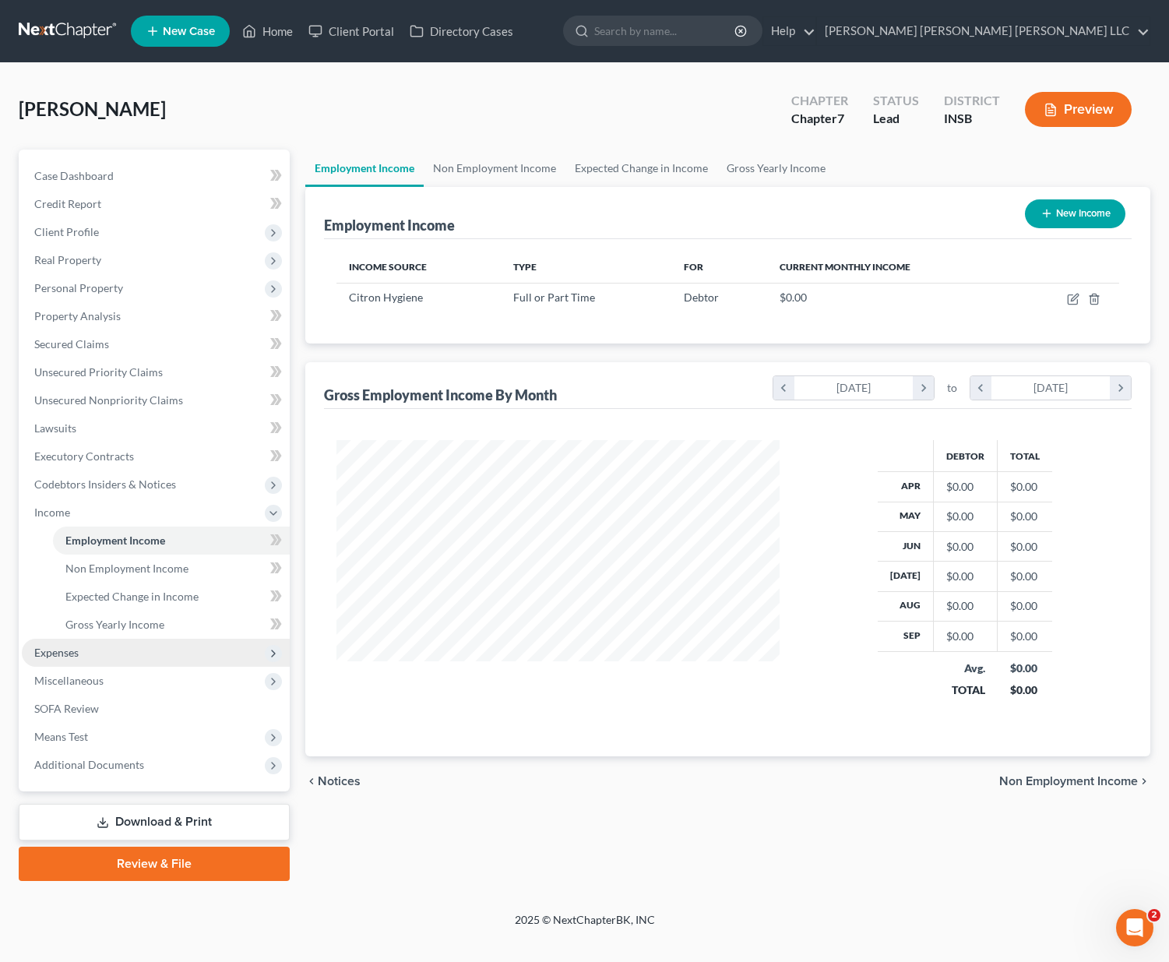
click at [76, 651] on span "Expenses" at bounding box center [56, 652] width 44 height 13
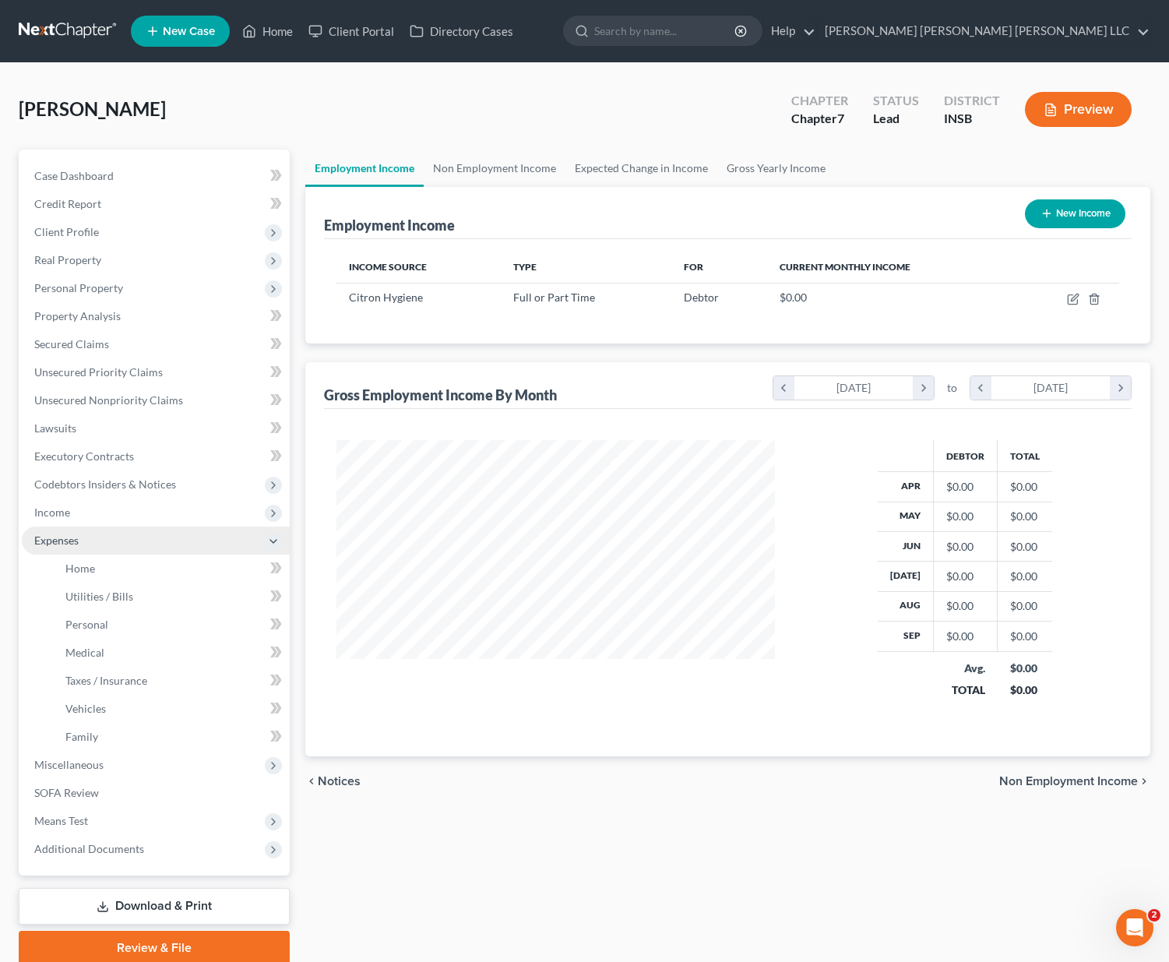
scroll to position [778420, 778230]
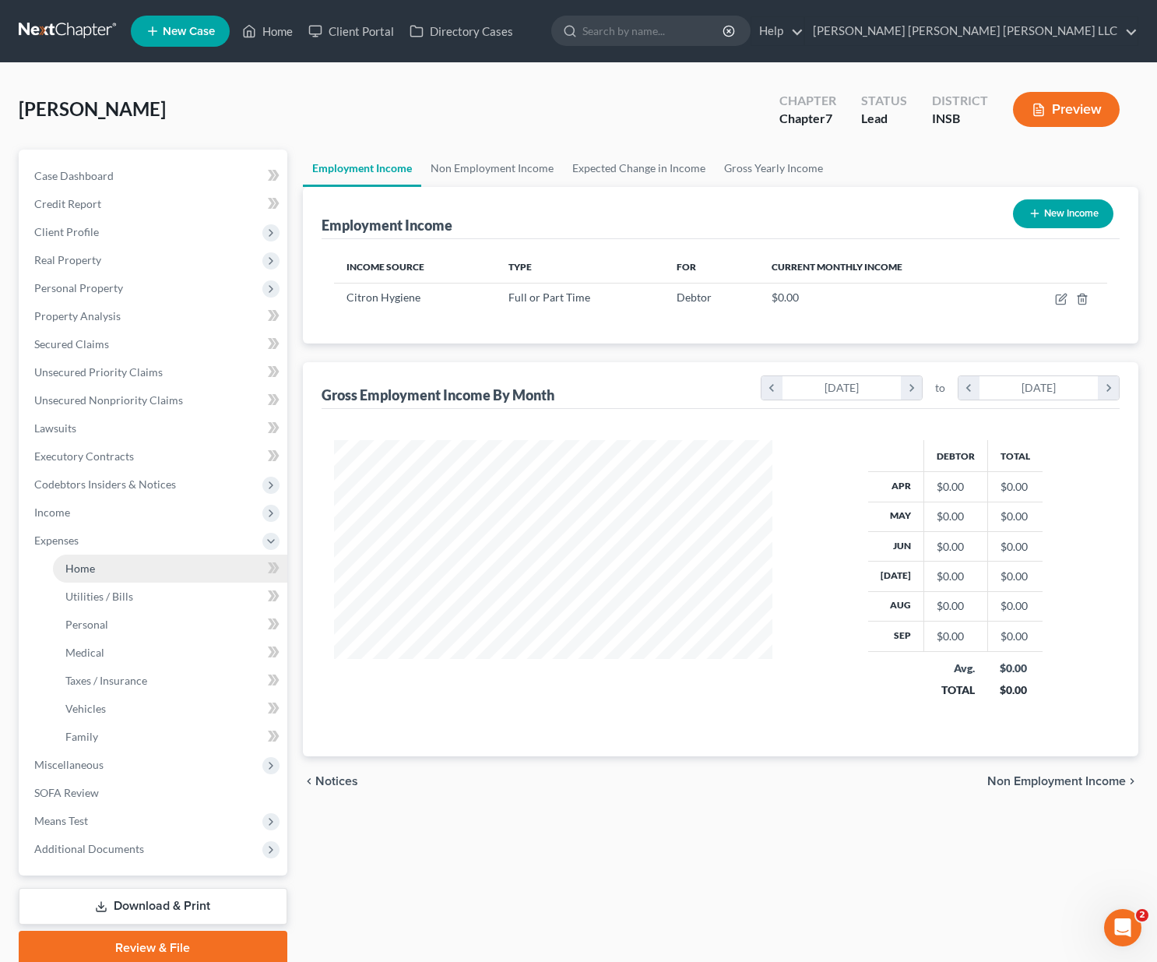
click at [84, 562] on span "Home" at bounding box center [80, 567] width 30 height 13
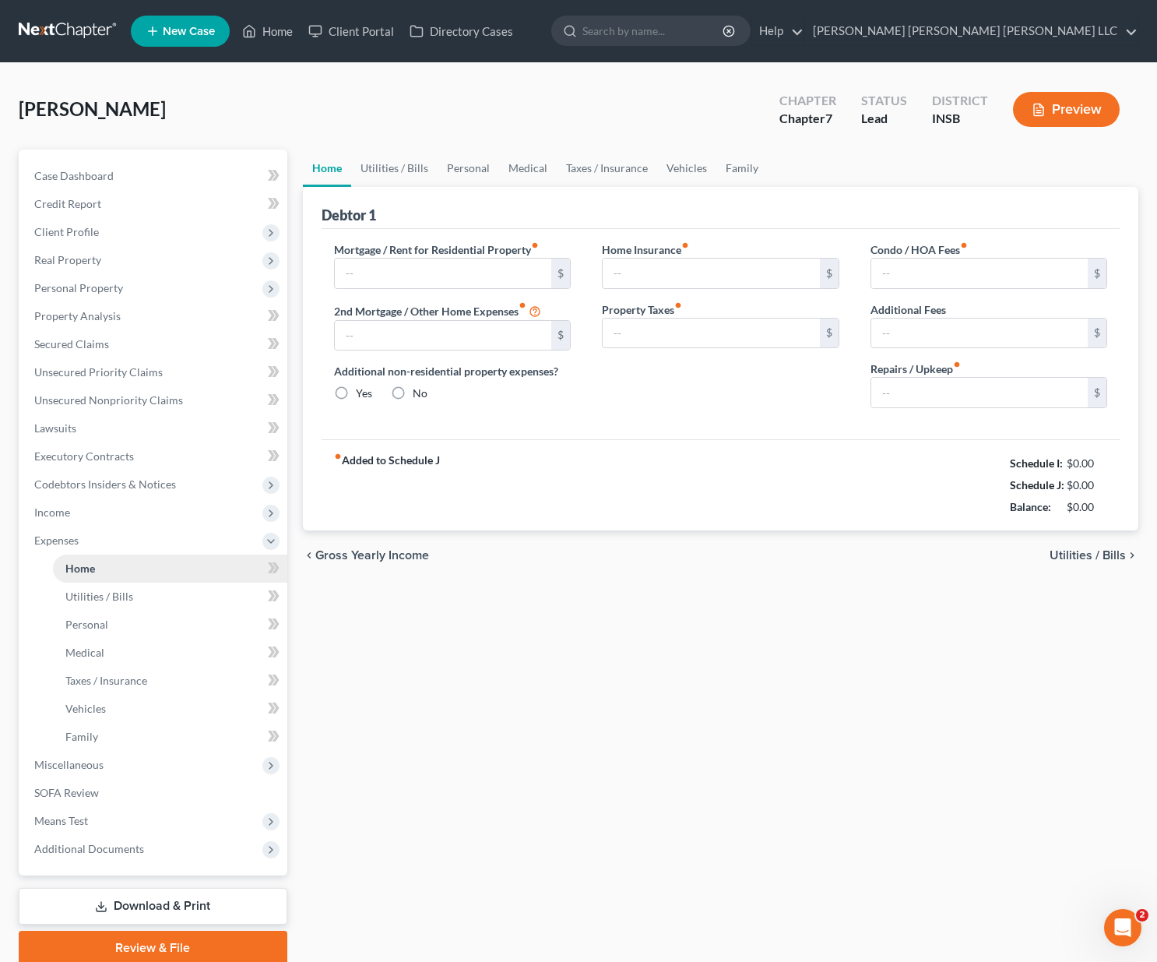
type input "2,226.00"
type input "0.00"
radio input "true"
type input "150.00"
type input "3,200.00"
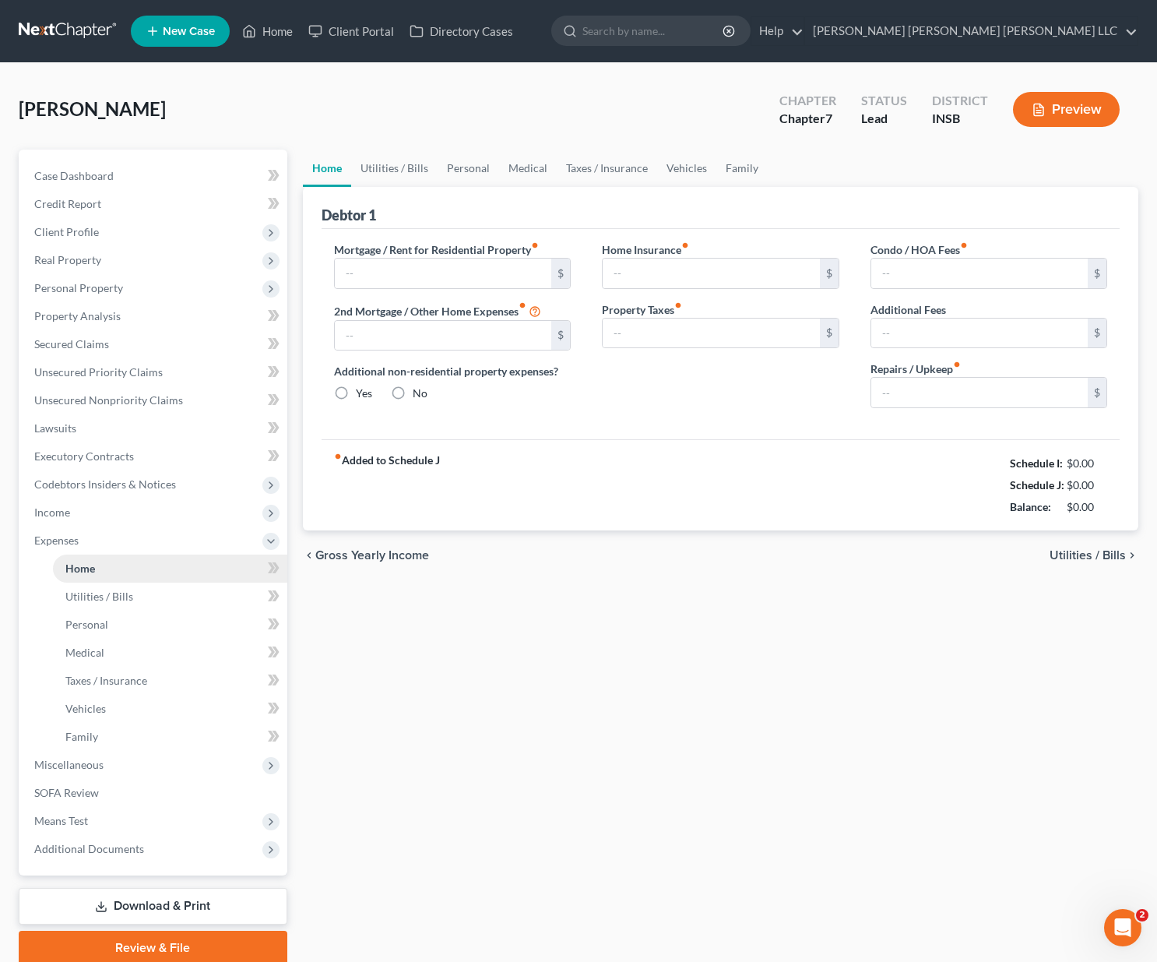
type input "0.00"
click at [681, 305] on icon "fiber_manual_record" at bounding box center [678, 305] width 8 height 8
drag, startPoint x: 667, startPoint y: 334, endPoint x: 733, endPoint y: 333, distance: 66.2
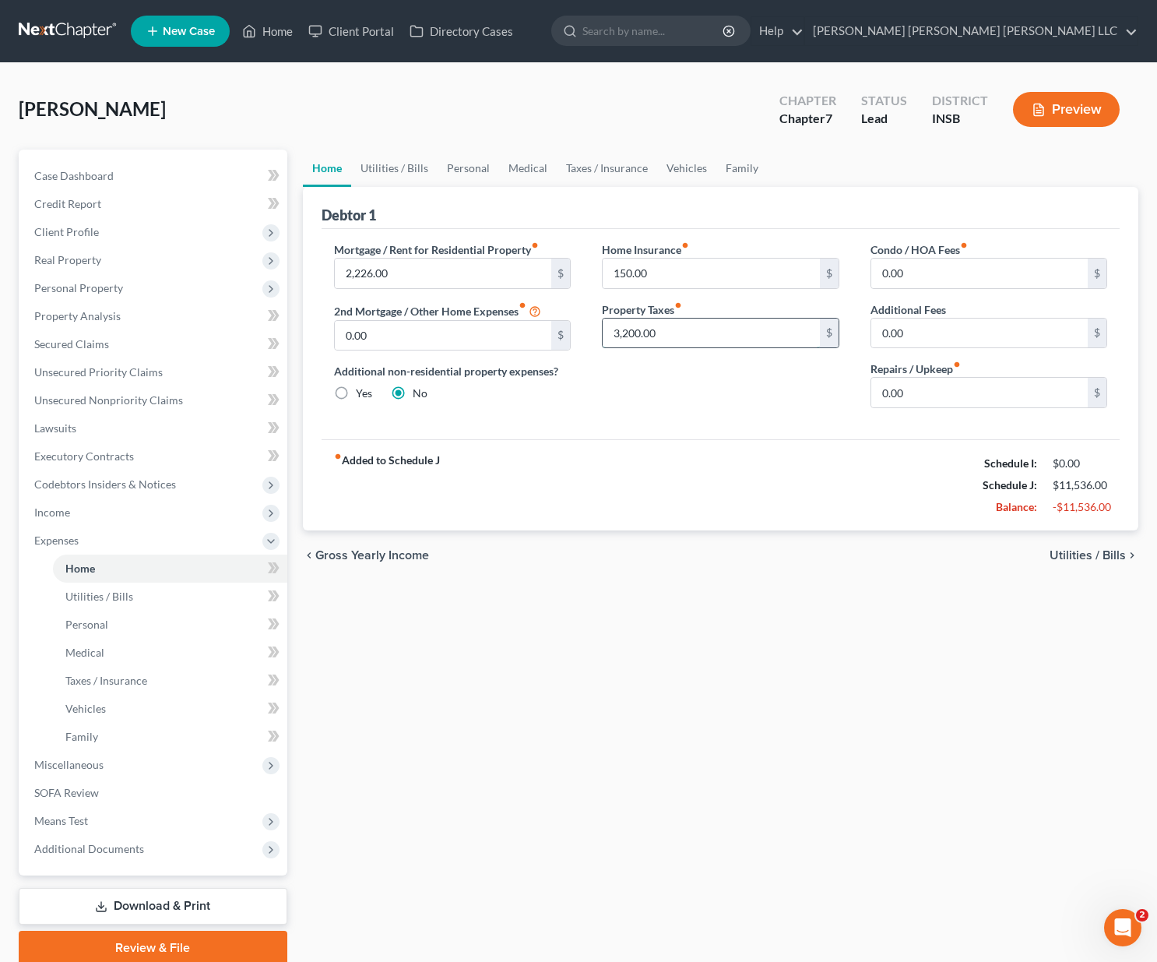
click at [733, 333] on input "3,200.00" at bounding box center [711, 333] width 217 height 30
click at [132, 594] on link "Utilities / Bills" at bounding box center [170, 596] width 234 height 28
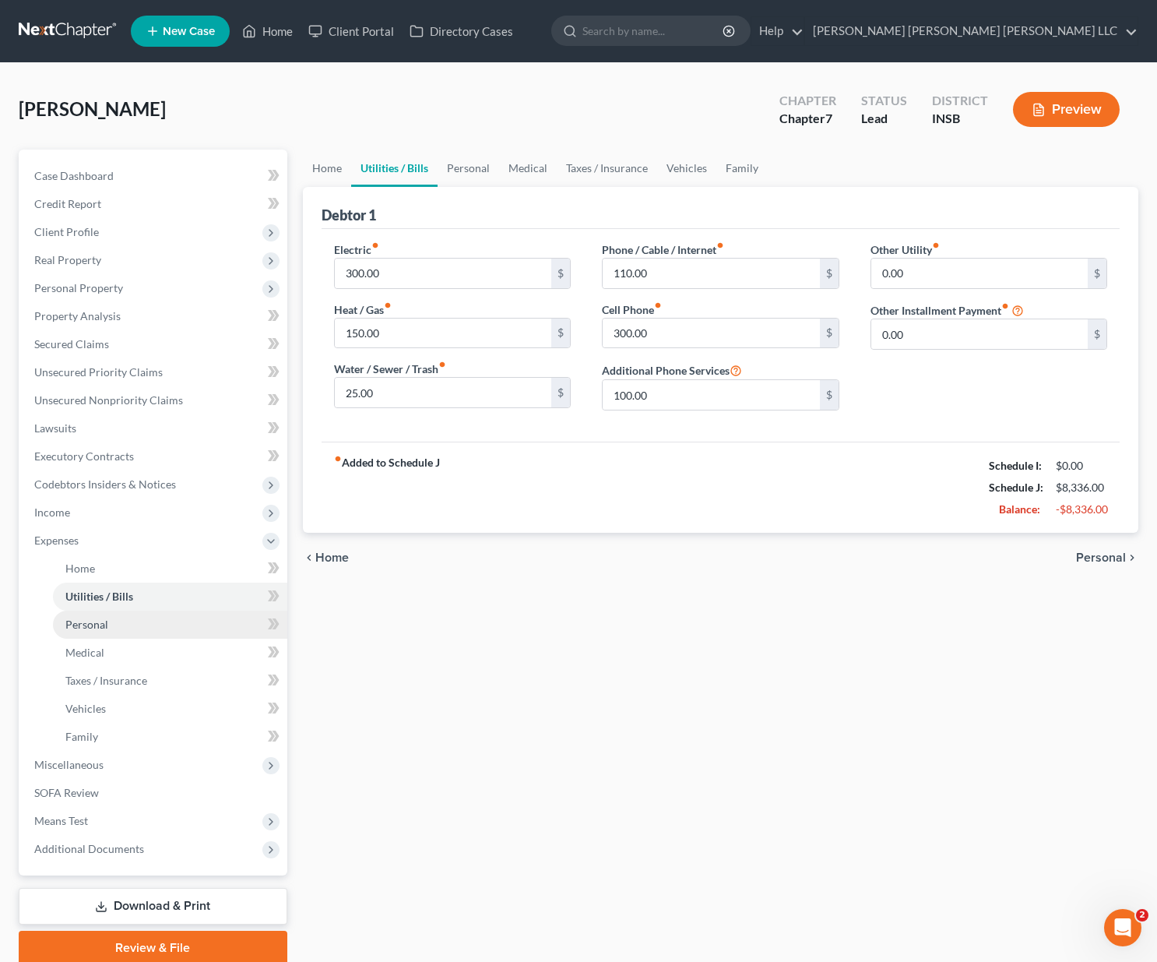
click at [131, 625] on link "Personal" at bounding box center [170, 624] width 234 height 28
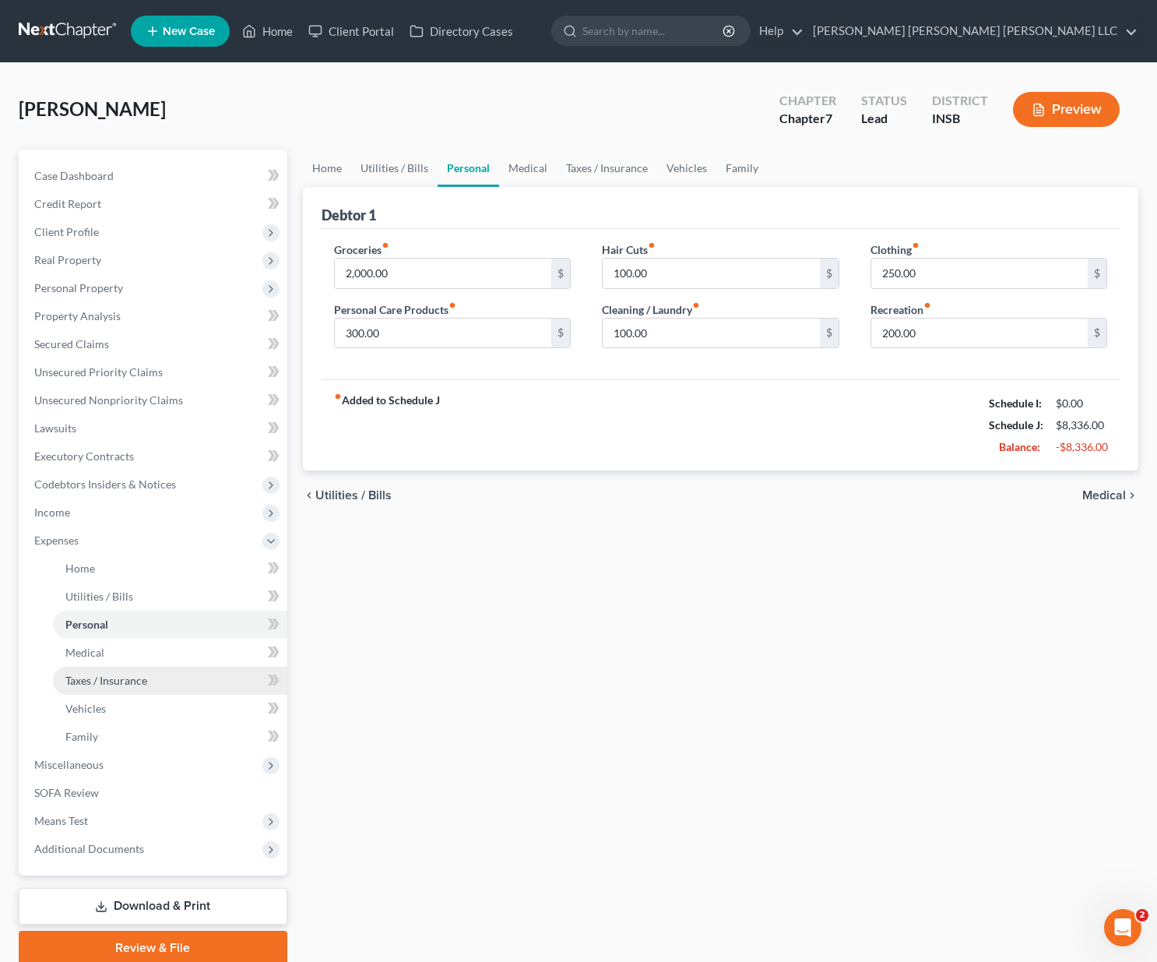
click at [136, 679] on span "Taxes / Insurance" at bounding box center [106, 680] width 82 height 13
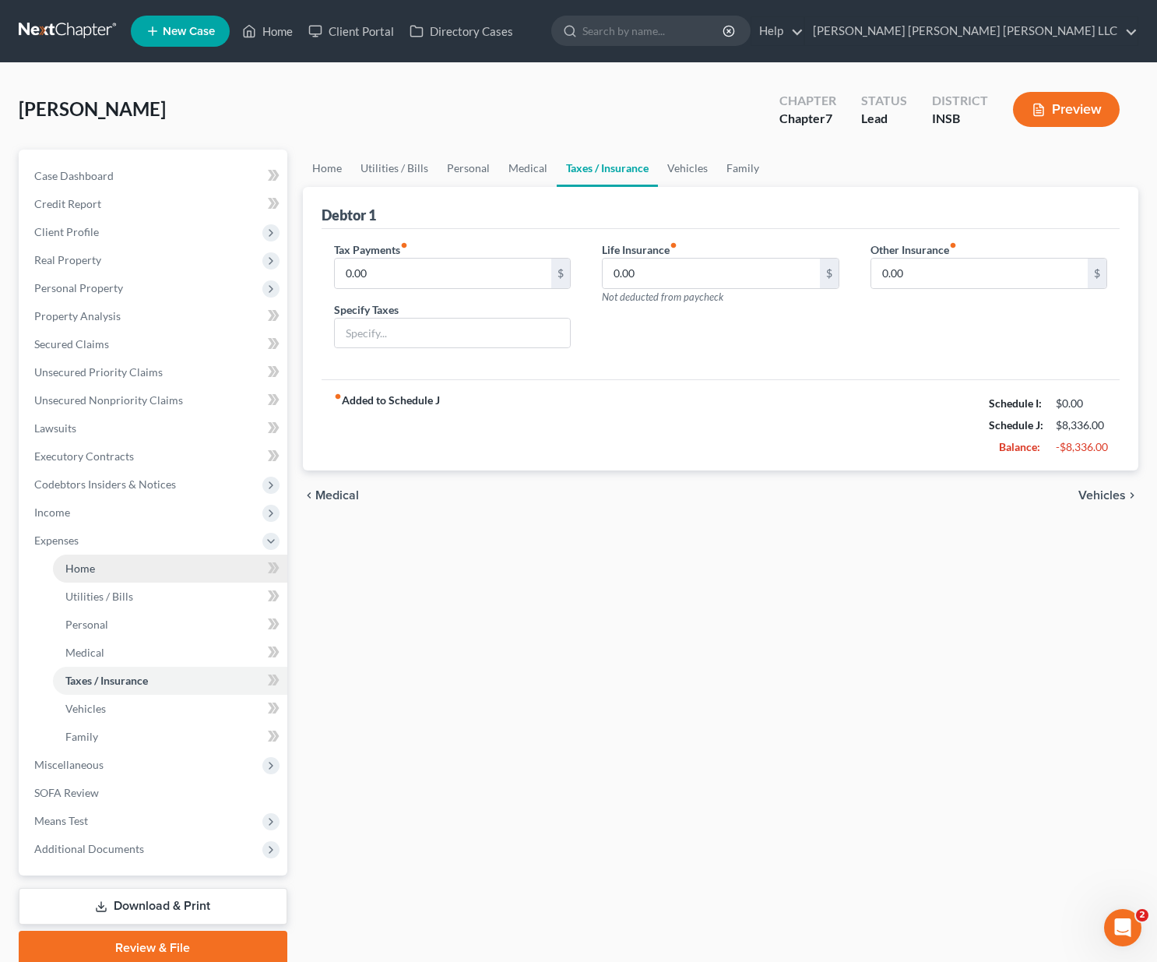
click at [118, 567] on link "Home" at bounding box center [170, 568] width 234 height 28
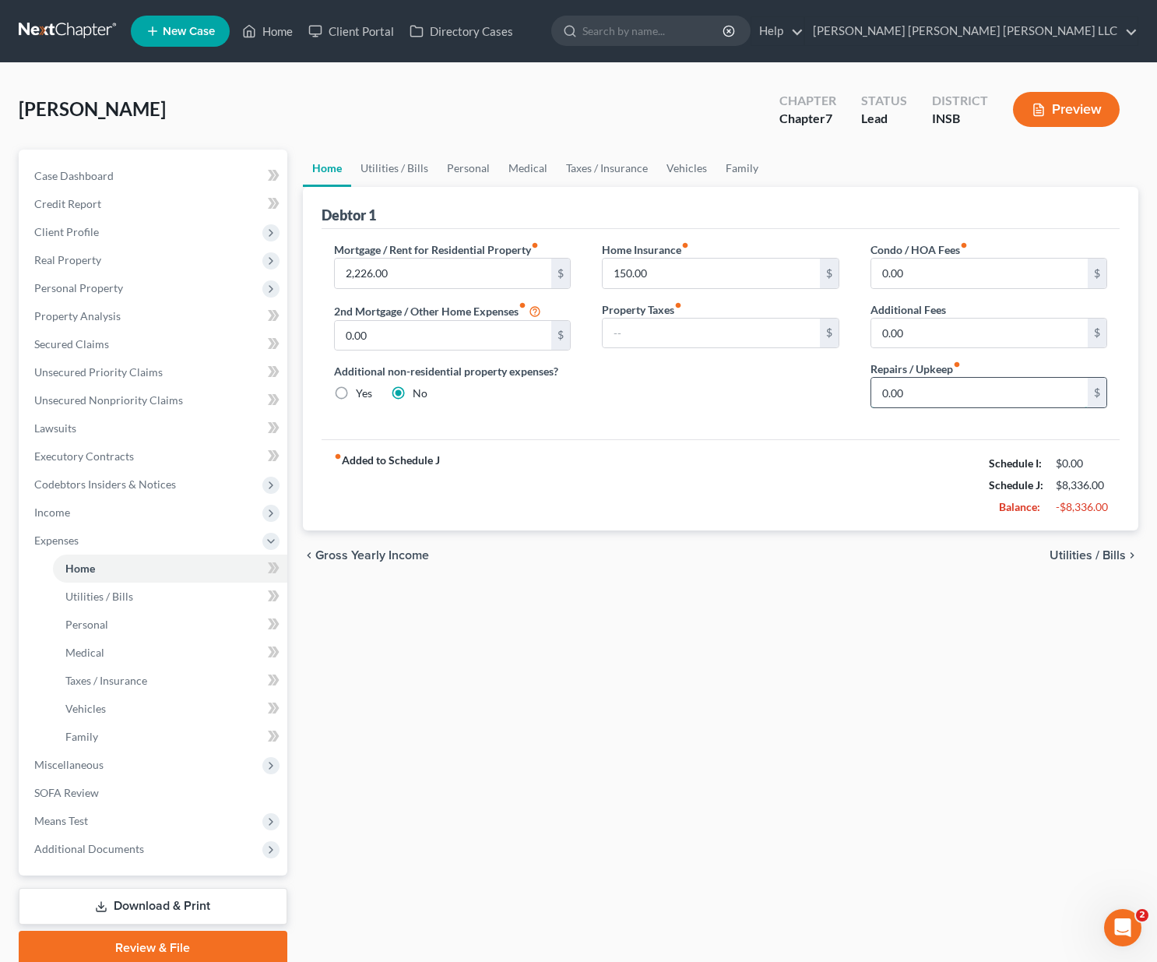
click at [938, 391] on input "0.00" at bounding box center [979, 393] width 217 height 30
type input "500"
click at [906, 399] on input "500" at bounding box center [979, 393] width 217 height 30
type input "500.00"
click at [675, 613] on div "Home Utilities / Bills Personal Medical Taxes / Insurance Vehicles Family Debto…" at bounding box center [721, 557] width 852 height 815
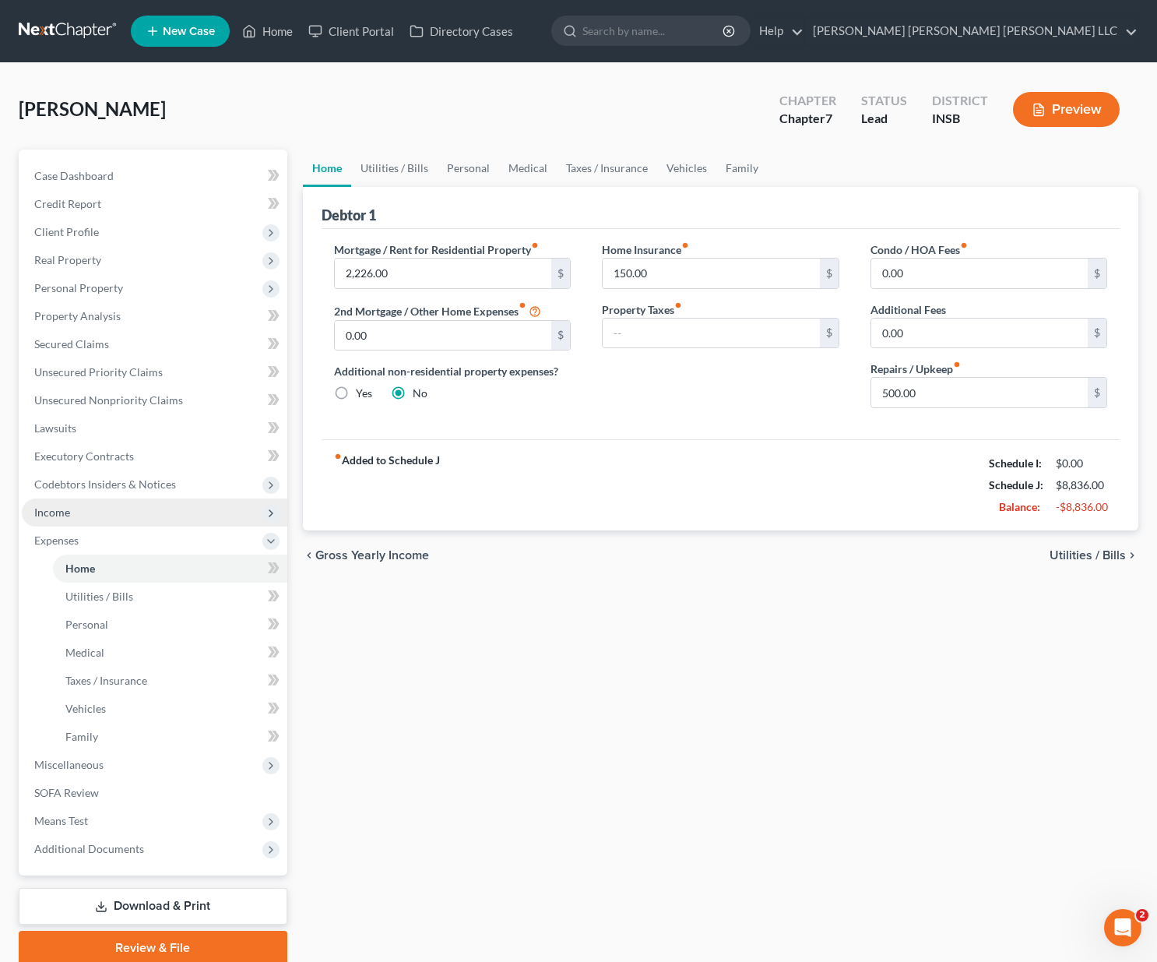
click at [83, 510] on span "Income" at bounding box center [155, 512] width 266 height 28
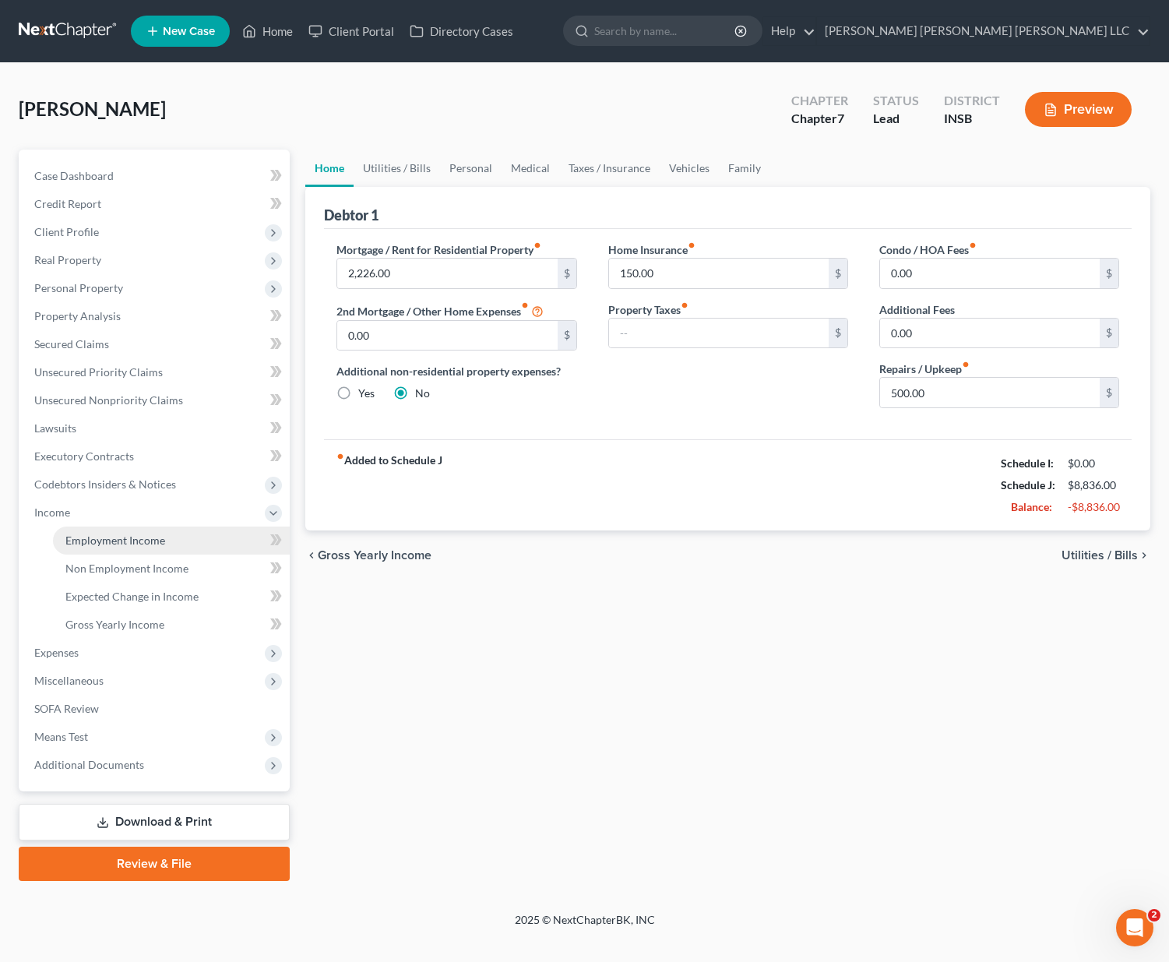
click at [172, 543] on link "Employment Income" at bounding box center [171, 540] width 237 height 28
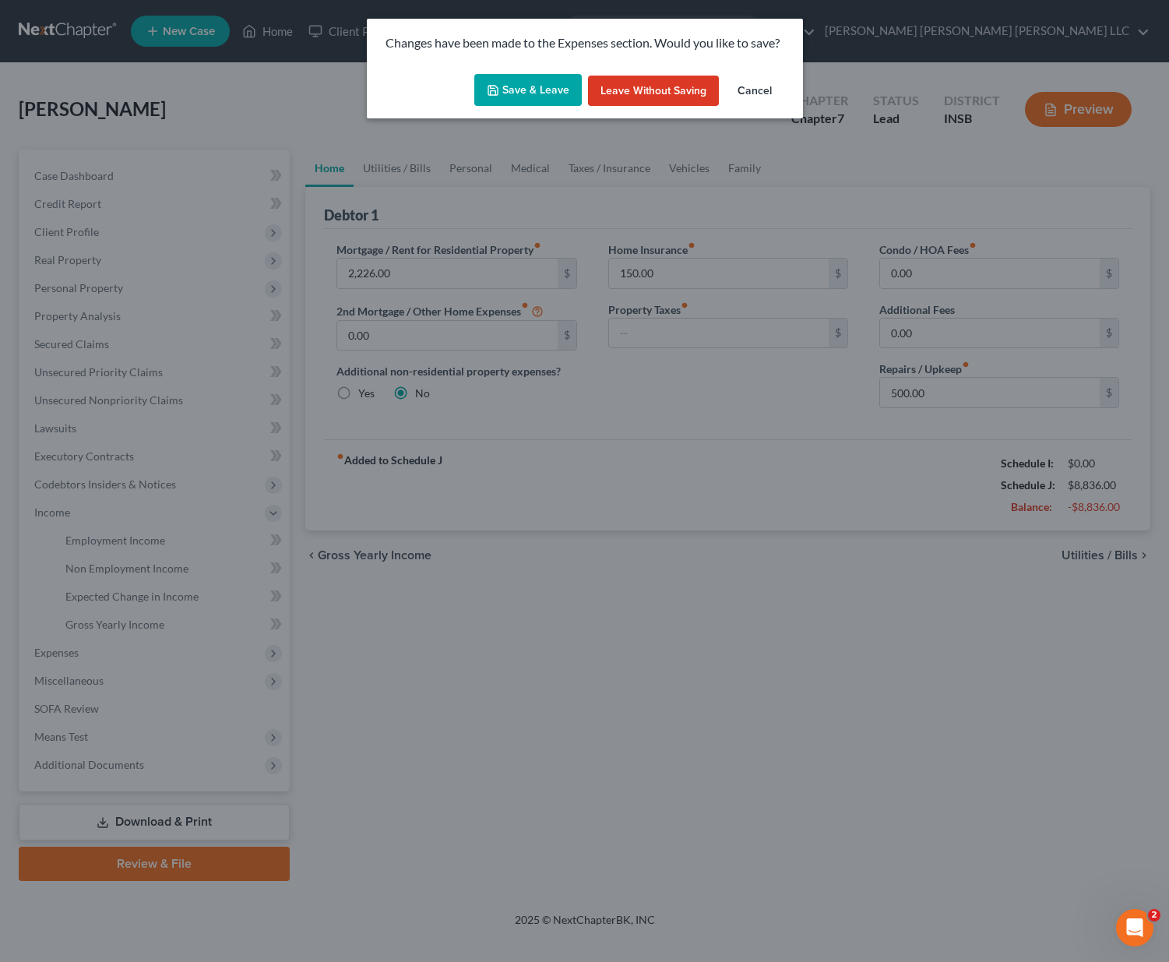
click at [522, 87] on button "Save & Leave" at bounding box center [527, 90] width 107 height 33
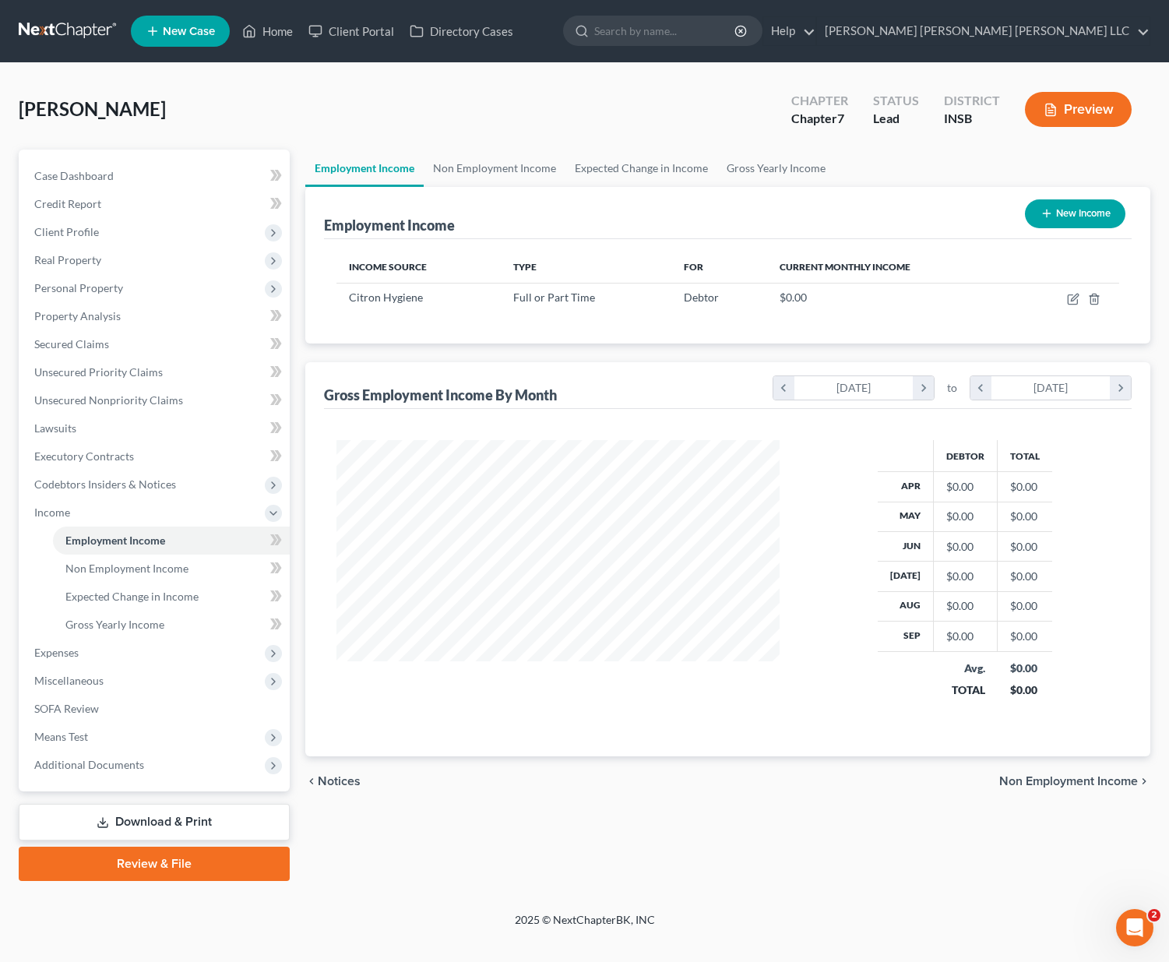
scroll to position [280, 474]
click at [1074, 298] on icon "button" at bounding box center [1073, 299] width 12 height 12
select select "0"
select select "22"
select select "2"
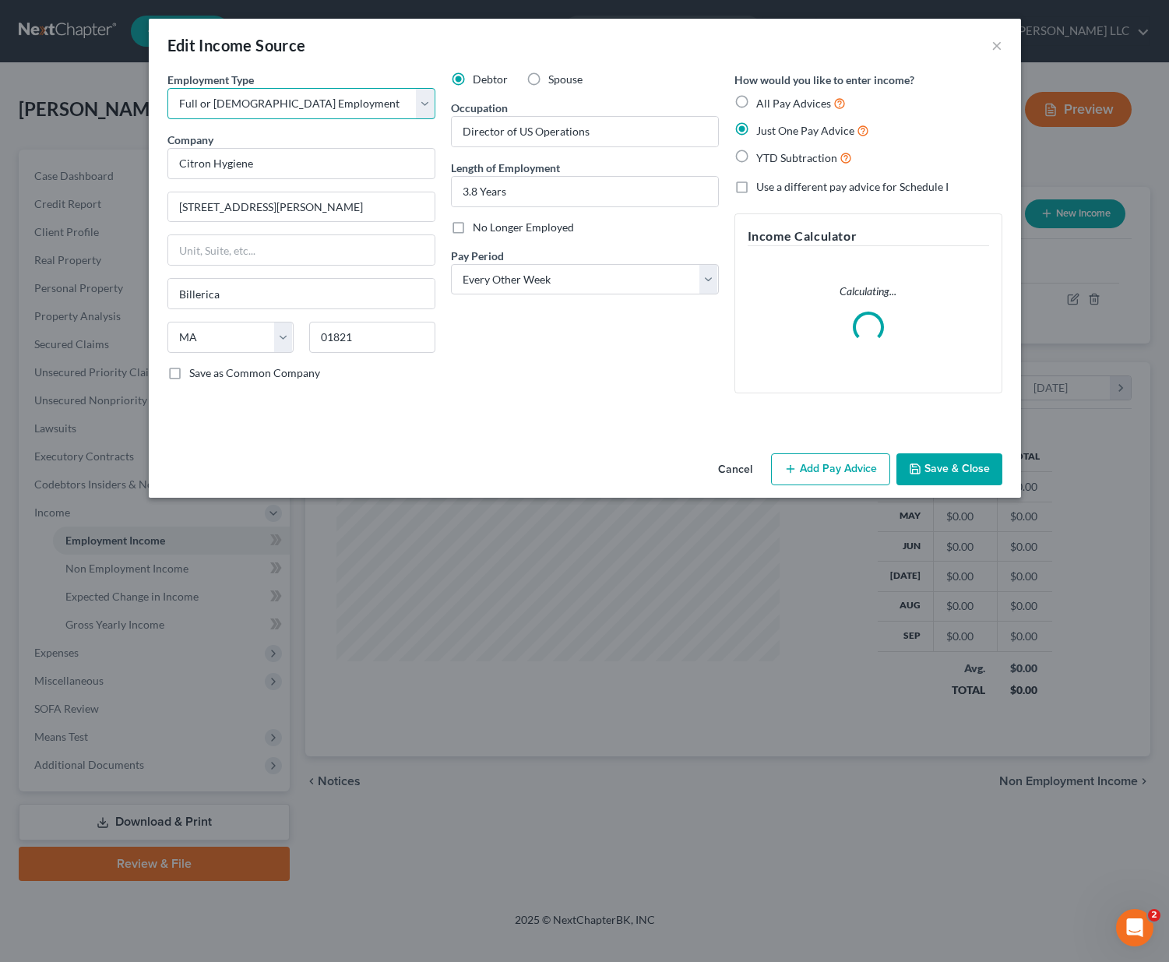
click option "Full or [DEMOGRAPHIC_DATA] Employment" at bounding box center [0, 0] width 0 height 0
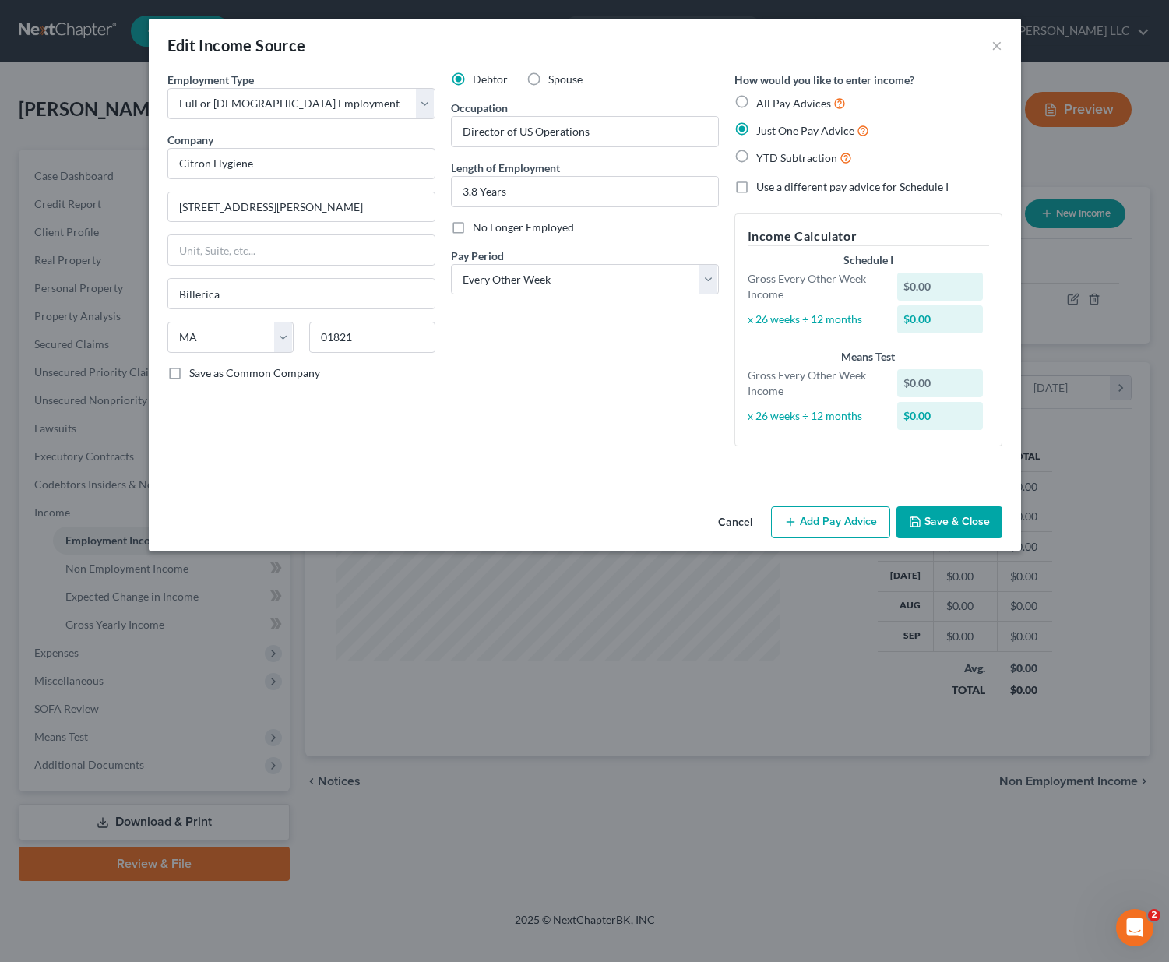
click at [934, 291] on div "$0.00" at bounding box center [940, 287] width 86 height 28
click at [794, 519] on icon "button" at bounding box center [790, 521] width 12 height 12
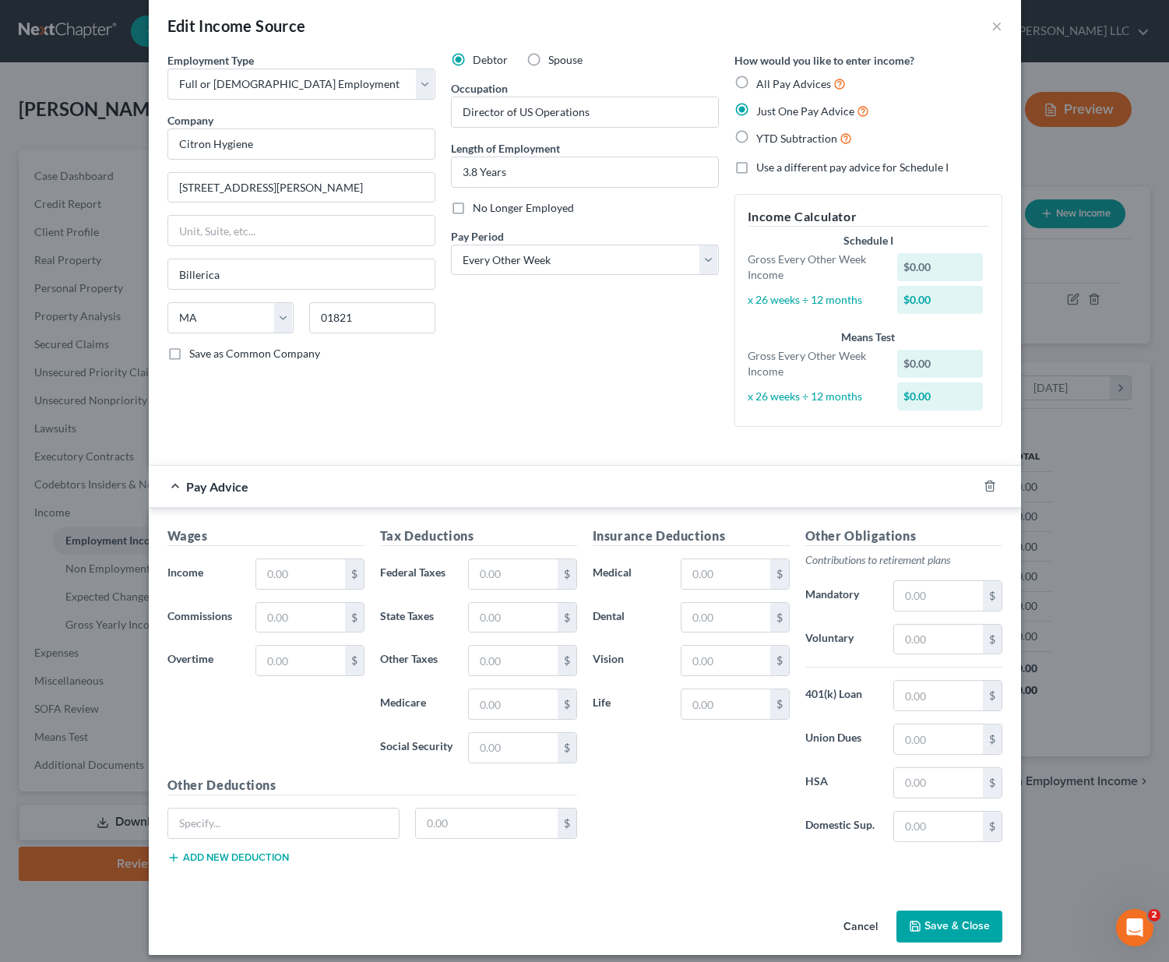
scroll to position [30, 0]
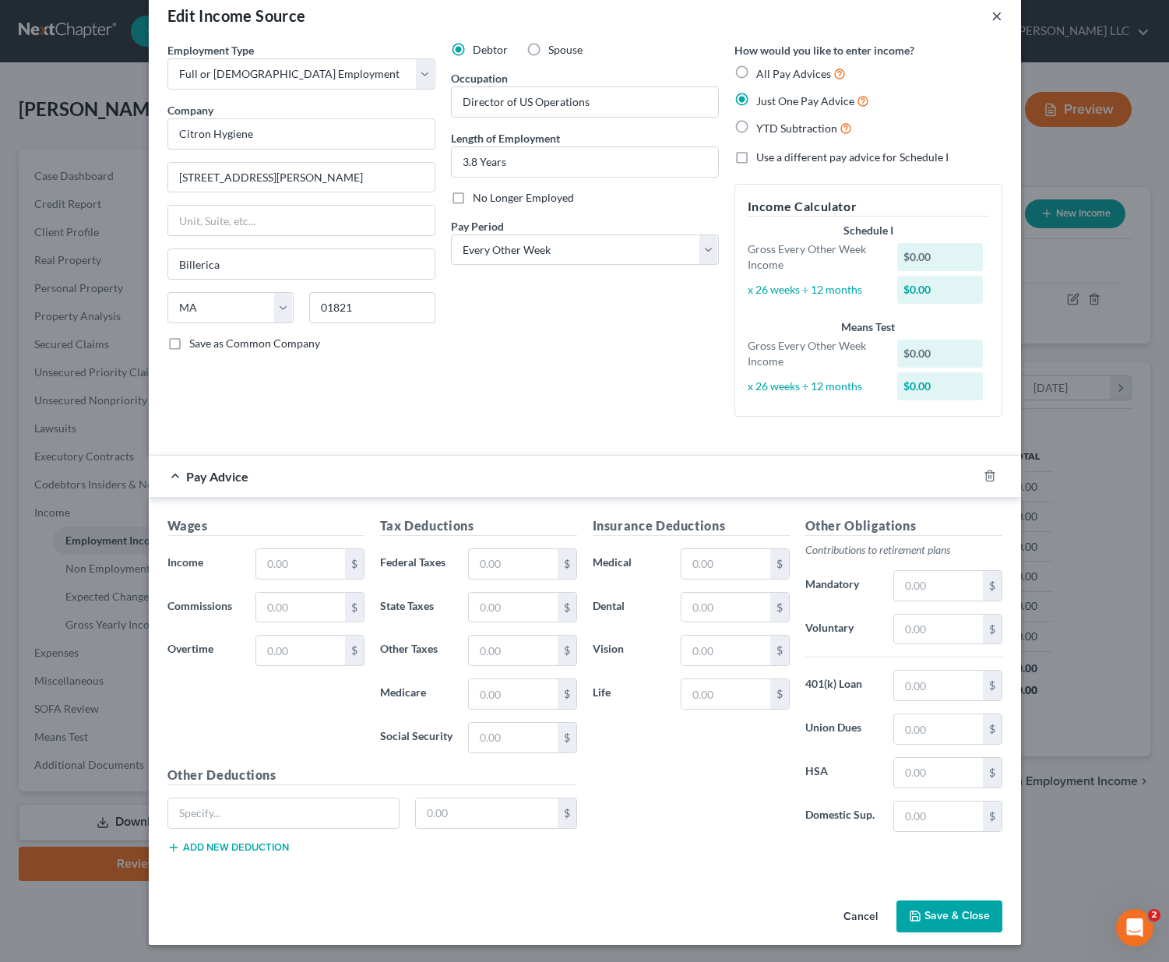
click at [991, 20] on button "×" at bounding box center [996, 15] width 11 height 19
